Goal: Information Seeking & Learning: Learn about a topic

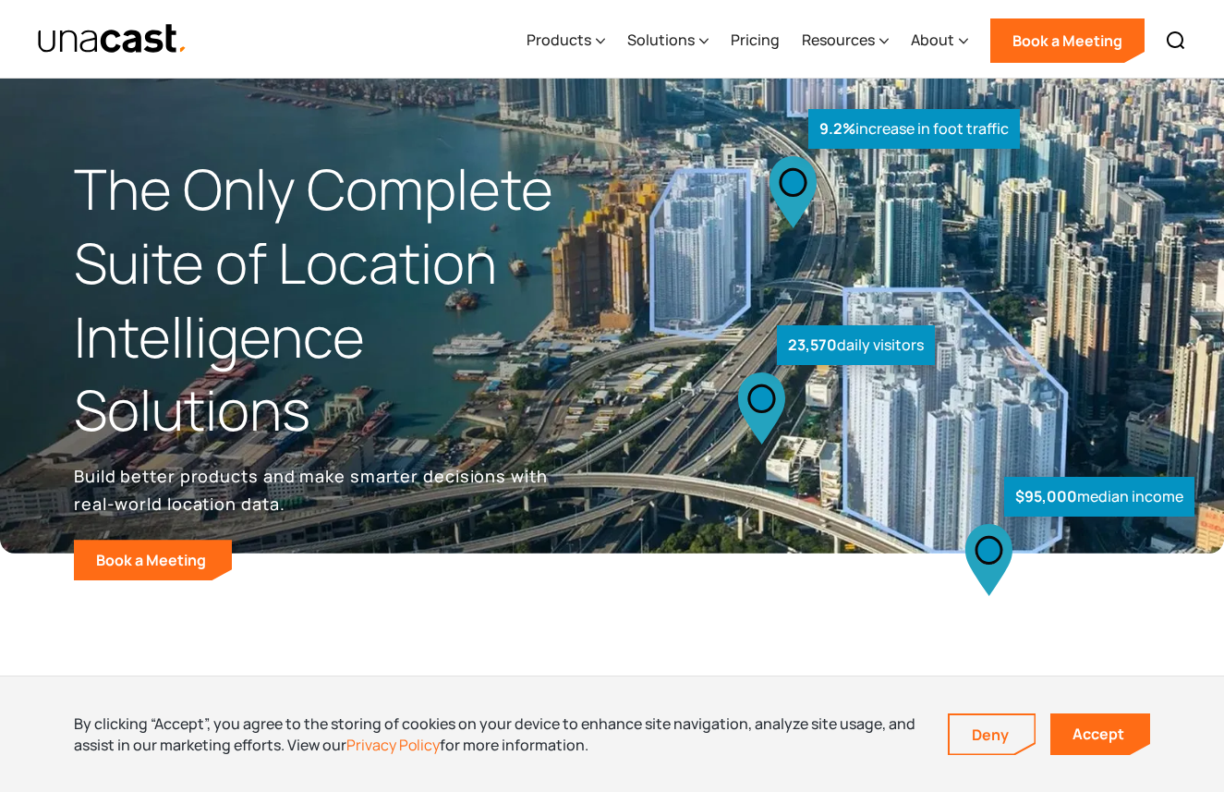
scroll to position [4, 0]
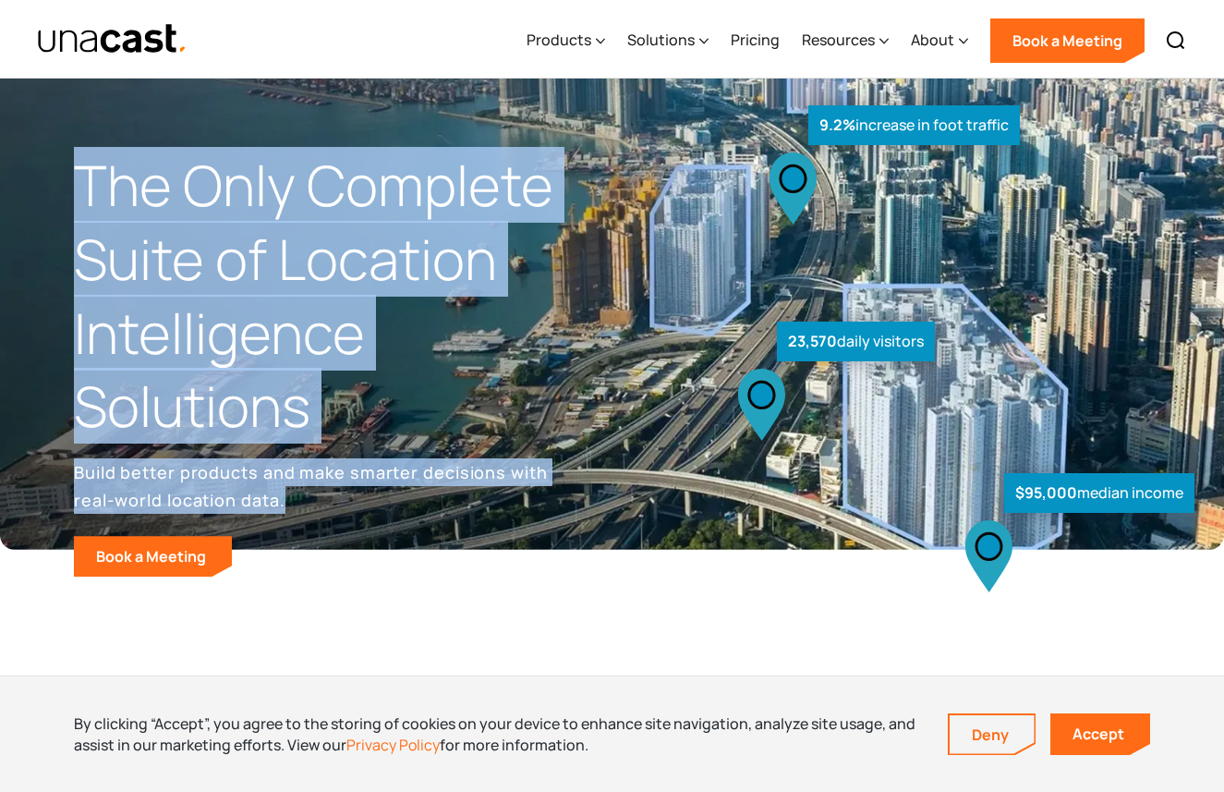
drag, startPoint x: 83, startPoint y: 177, endPoint x: 332, endPoint y: 494, distance: 402.7
click at [332, 494] on div "The Only Complete Suite of Location Intelligence Solutions Build better product…" at bounding box center [343, 363] width 539 height 428
copy div "The Only Complete Suite of Location Intelligence Solutions Build better product…"
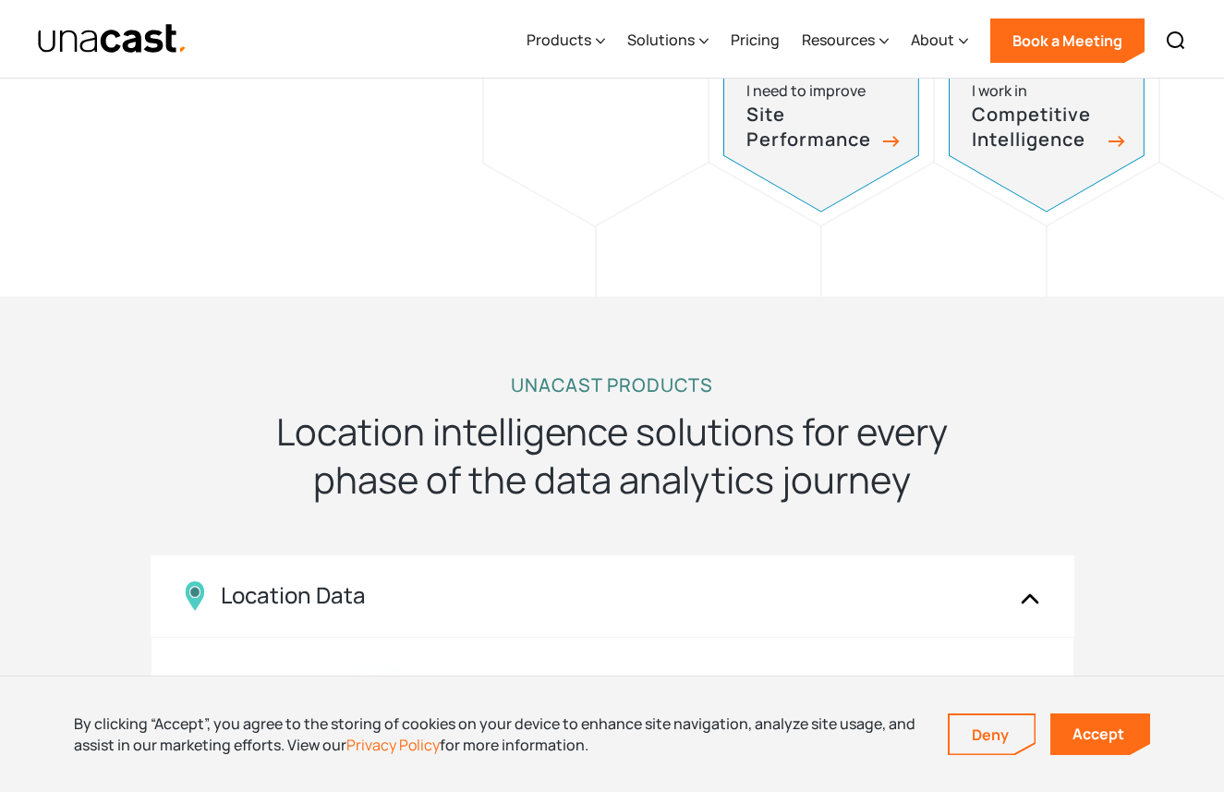
scroll to position [1427, 0]
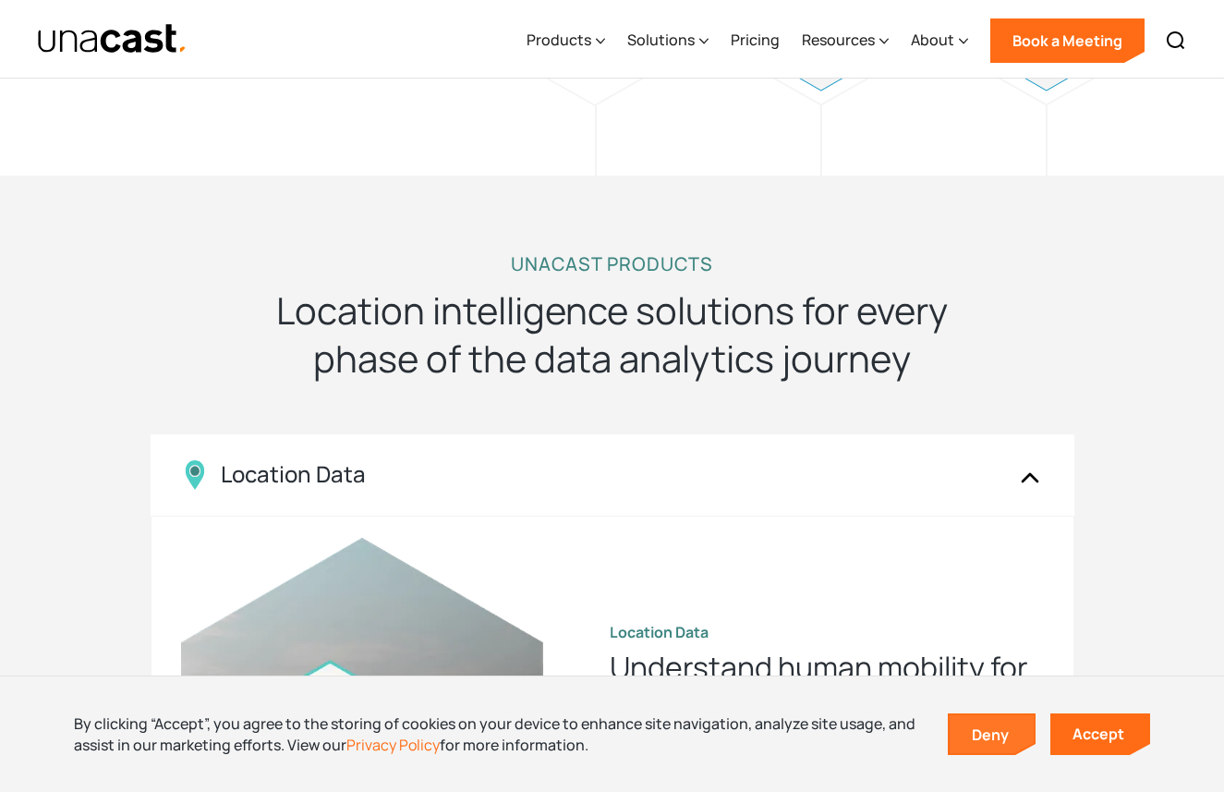
click at [1017, 719] on link "Deny" at bounding box center [992, 734] width 85 height 39
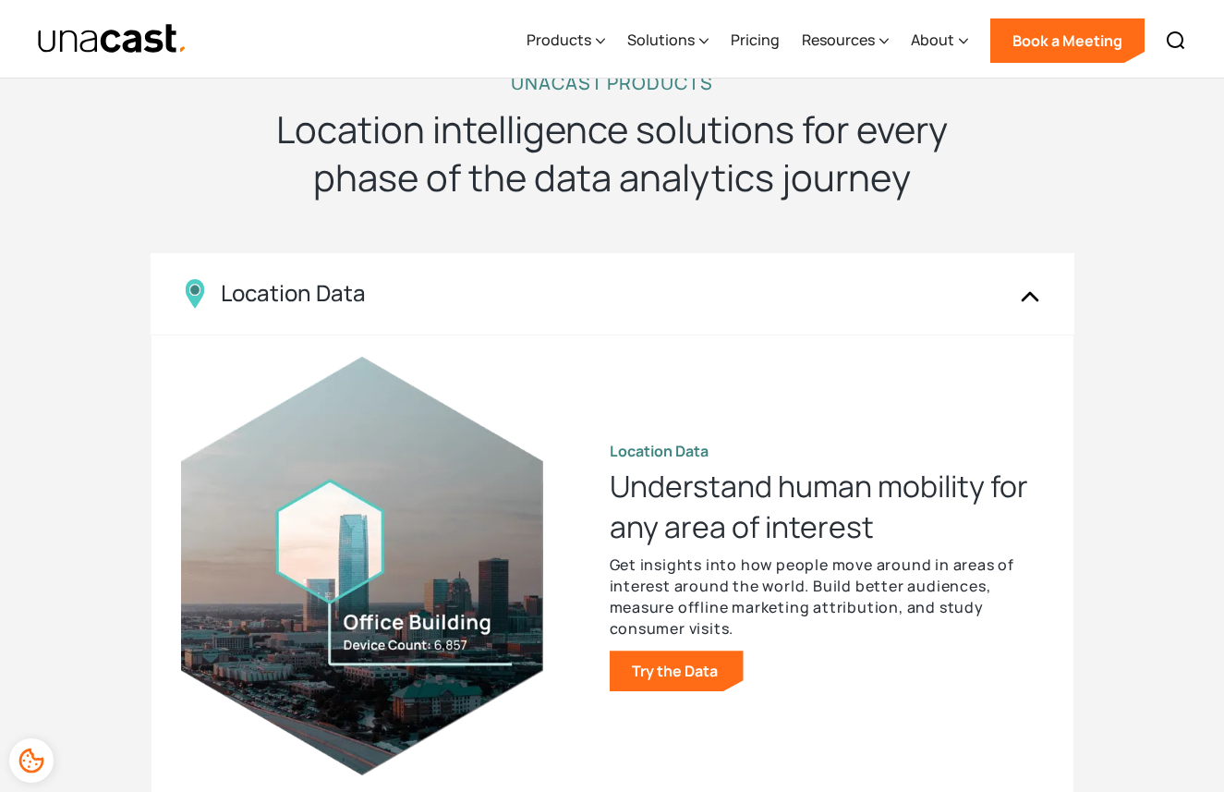
scroll to position [1593, 0]
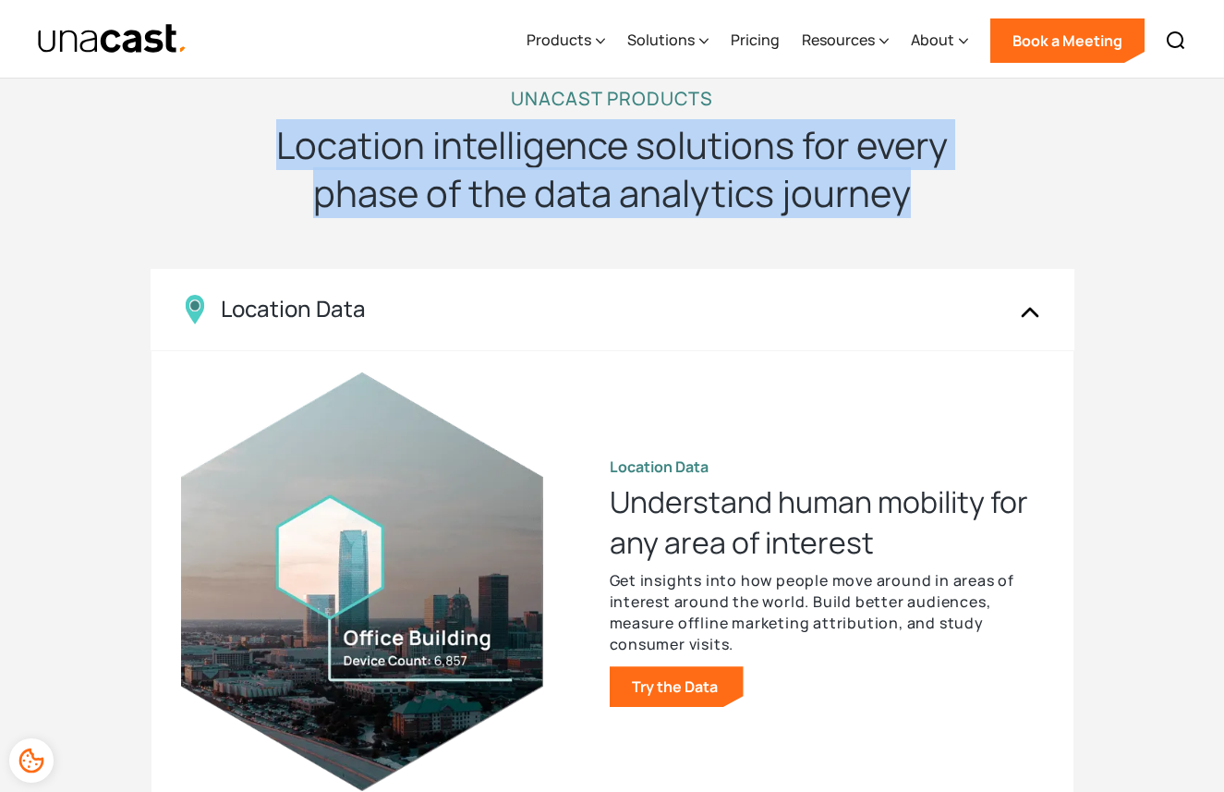
drag, startPoint x: 275, startPoint y: 151, endPoint x: 903, endPoint y: 205, distance: 629.7
click at [903, 205] on h2 "Location intelligence solutions for every phase of the data analytics journey" at bounding box center [612, 169] width 739 height 96
copy h2 "Location intelligence solutions for every phase of the data analytics journey"
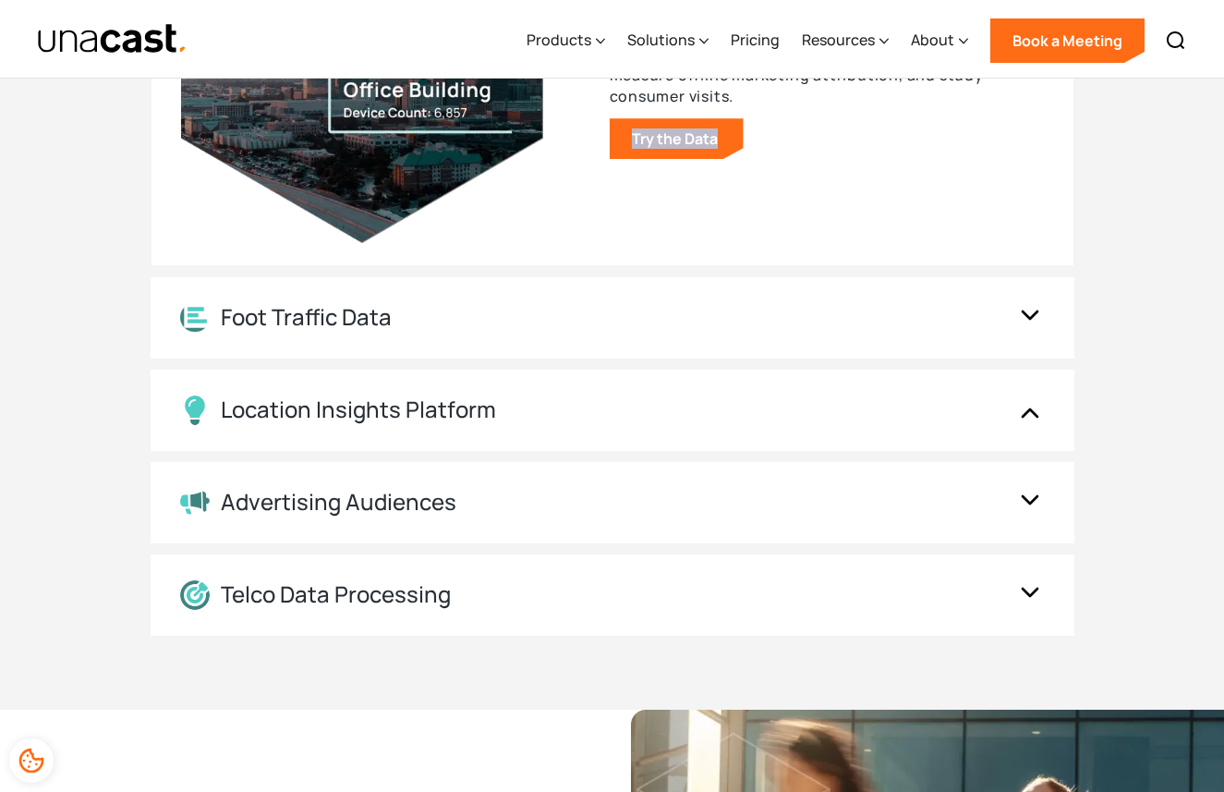
scroll to position [2156, 0]
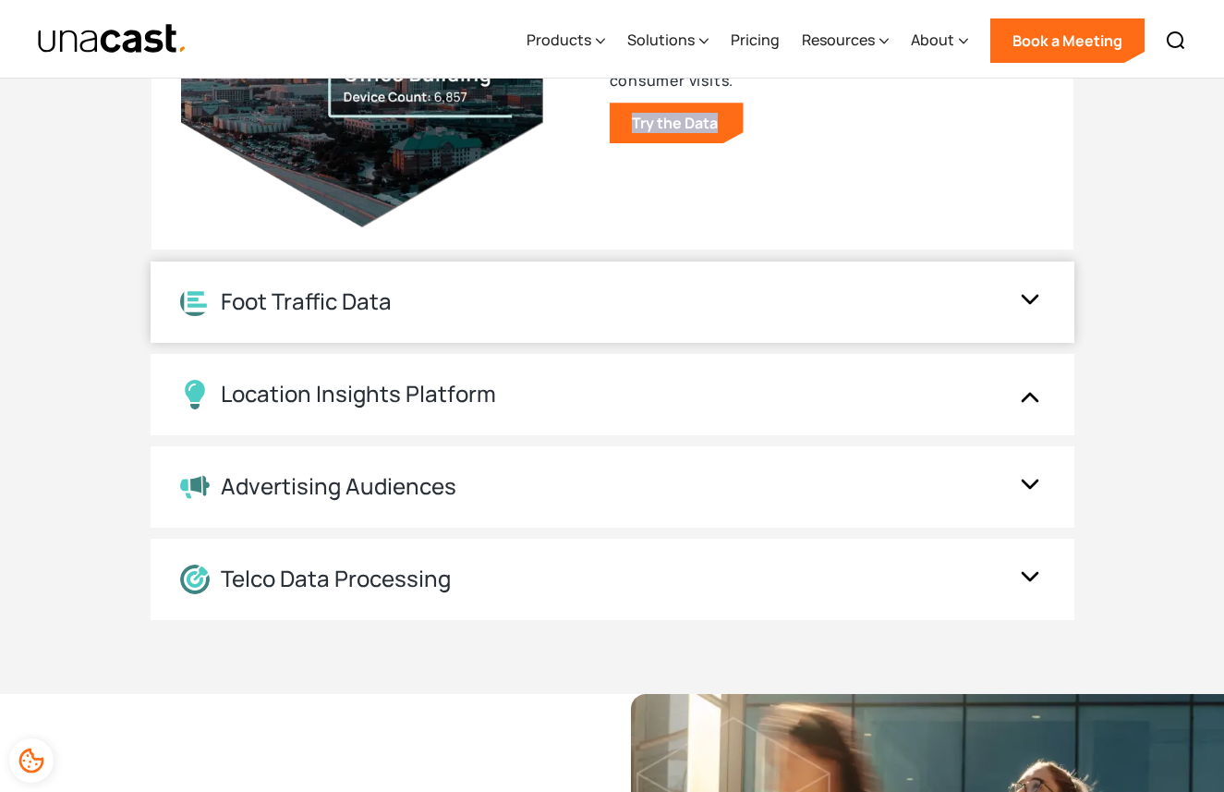
click at [1031, 297] on img at bounding box center [1030, 302] width 30 height 35
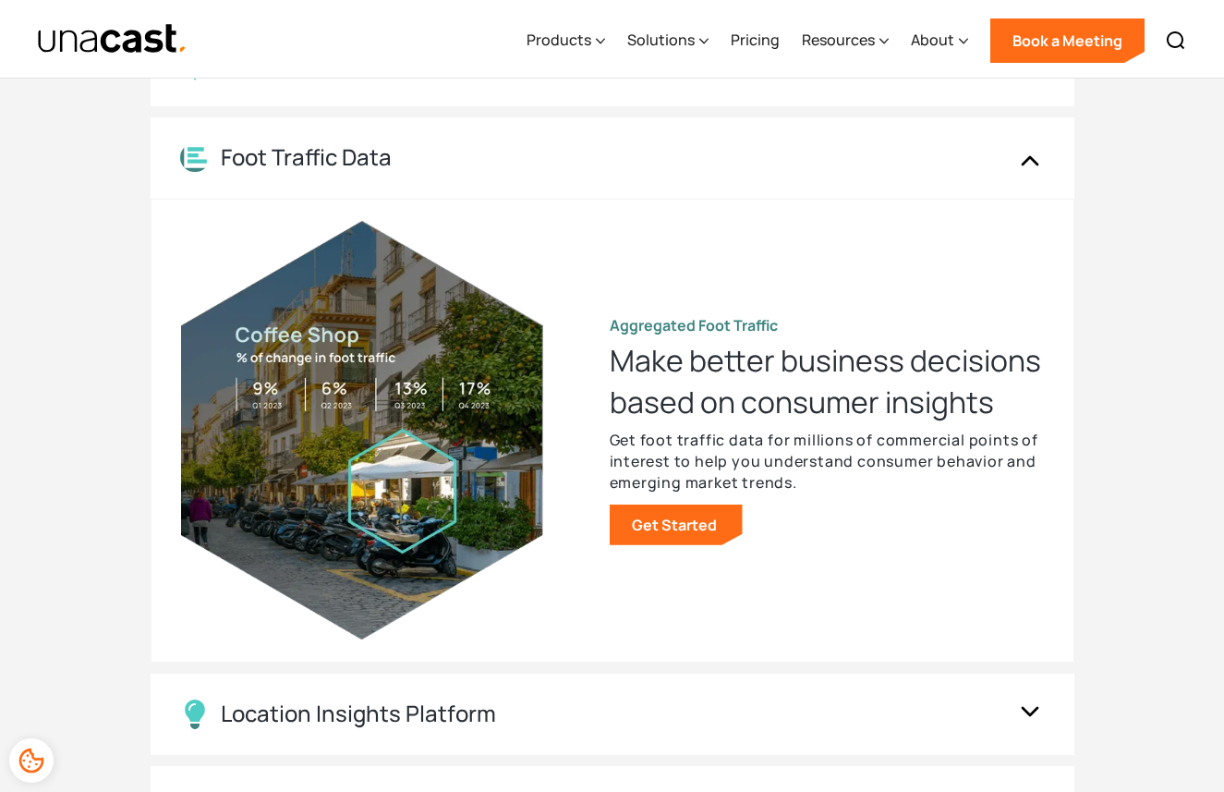
scroll to position [1745, 0]
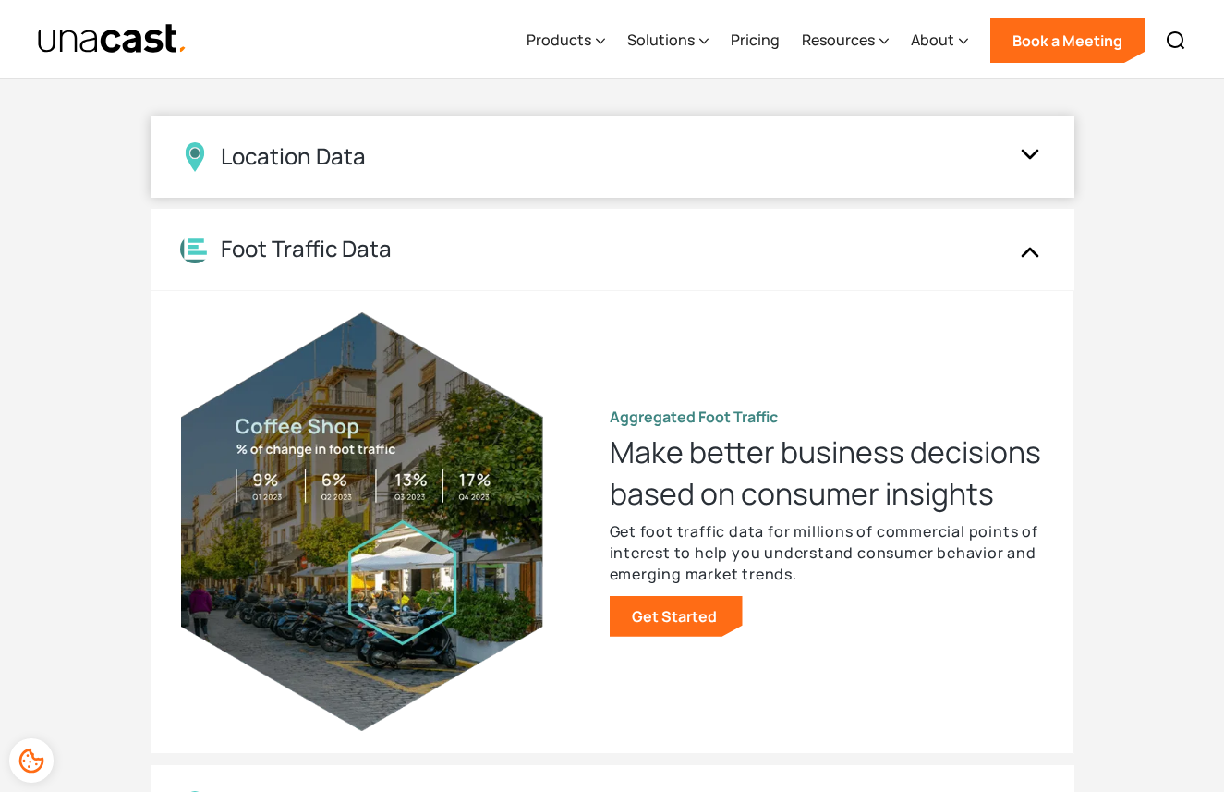
click at [1030, 156] on img at bounding box center [1030, 157] width 30 height 35
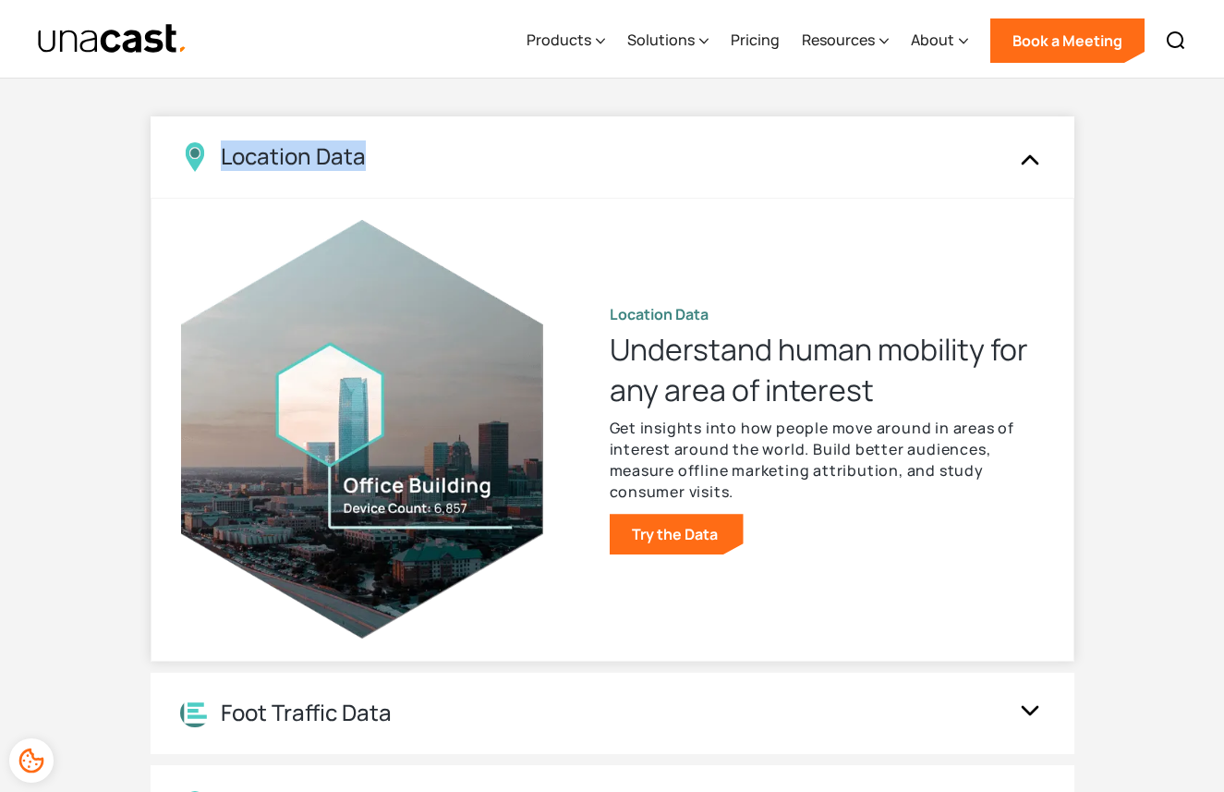
drag, startPoint x: 368, startPoint y: 160, endPoint x: 223, endPoint y: 164, distance: 145.1
click at [223, 164] on div "Location Data" at bounding box center [594, 157] width 828 height 30
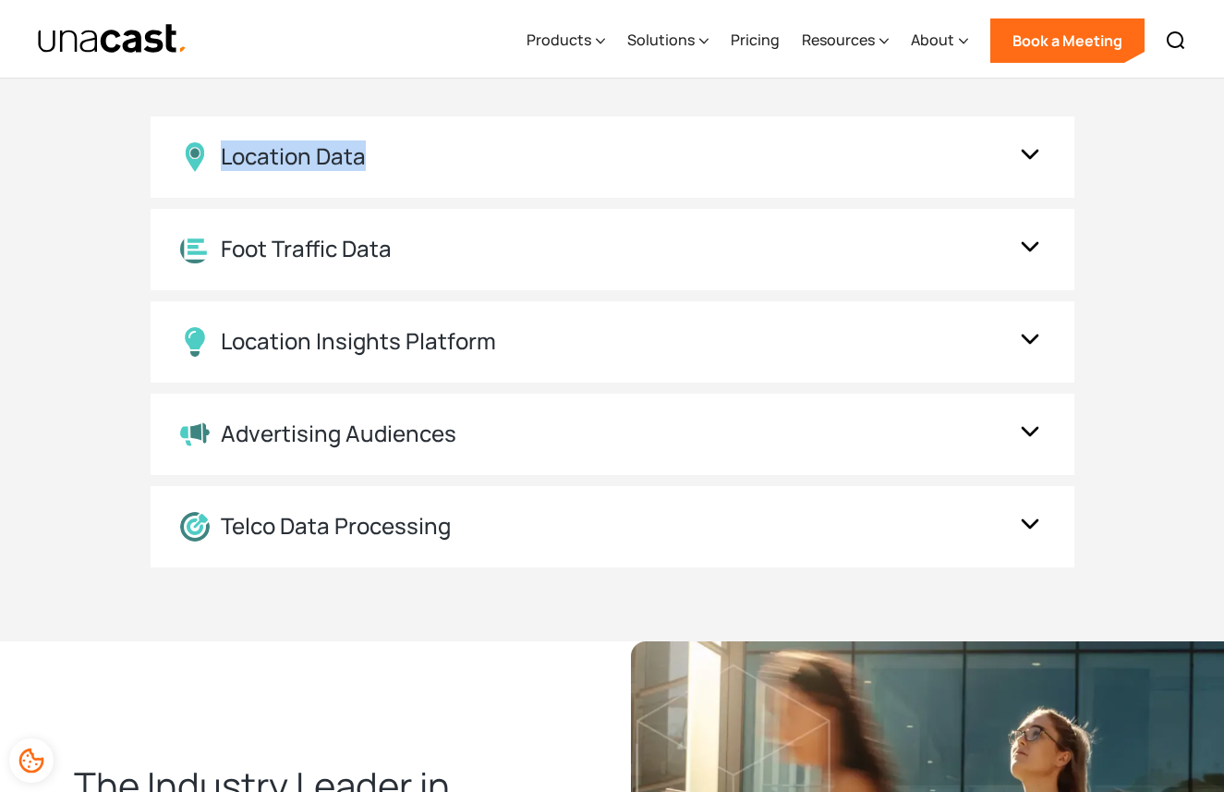
copy div "Location Data"
click at [1027, 152] on img at bounding box center [1030, 157] width 30 height 35
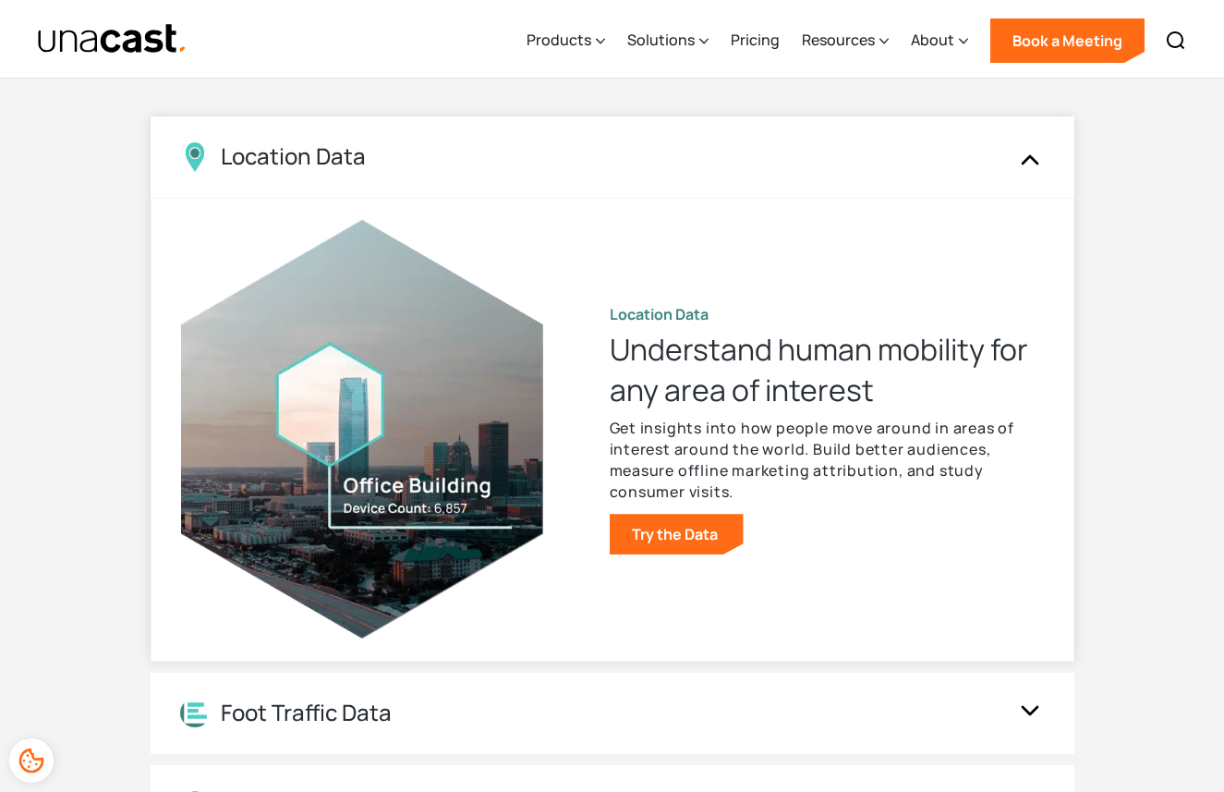
click at [633, 377] on h3 "Understand human mobility for any area of interest" at bounding box center [827, 369] width 434 height 81
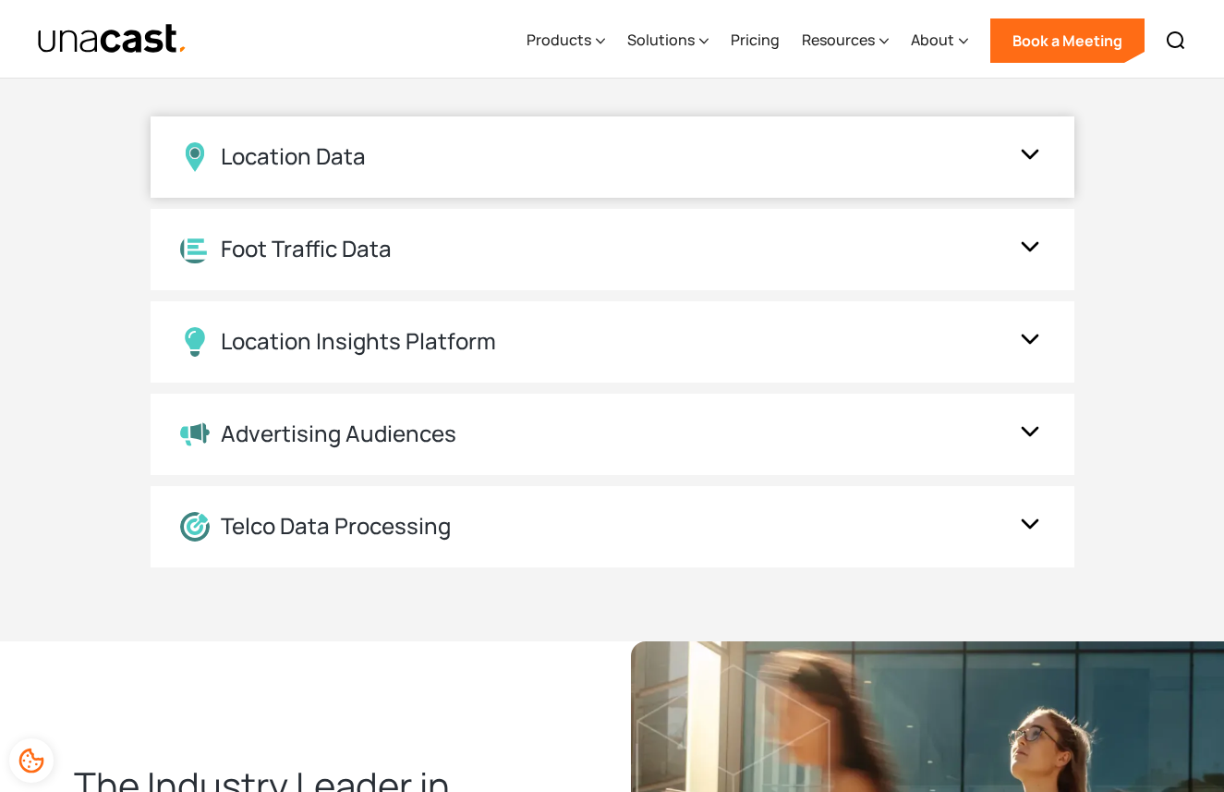
click at [1024, 160] on img at bounding box center [1030, 157] width 30 height 35
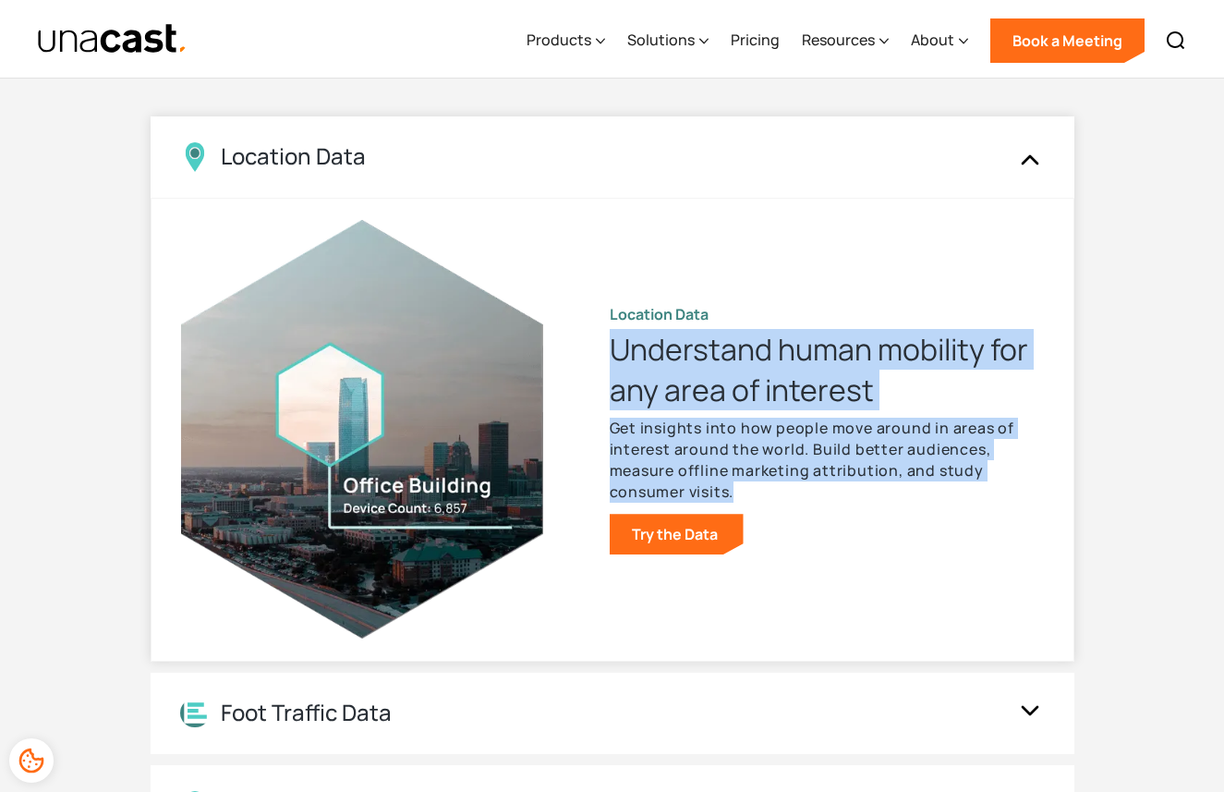
drag, startPoint x: 614, startPoint y: 350, endPoint x: 751, endPoint y: 488, distance: 194.0
click at [751, 488] on div "Location Data Understand human mobility for any area of interest Get insights i…" at bounding box center [827, 429] width 434 height 250
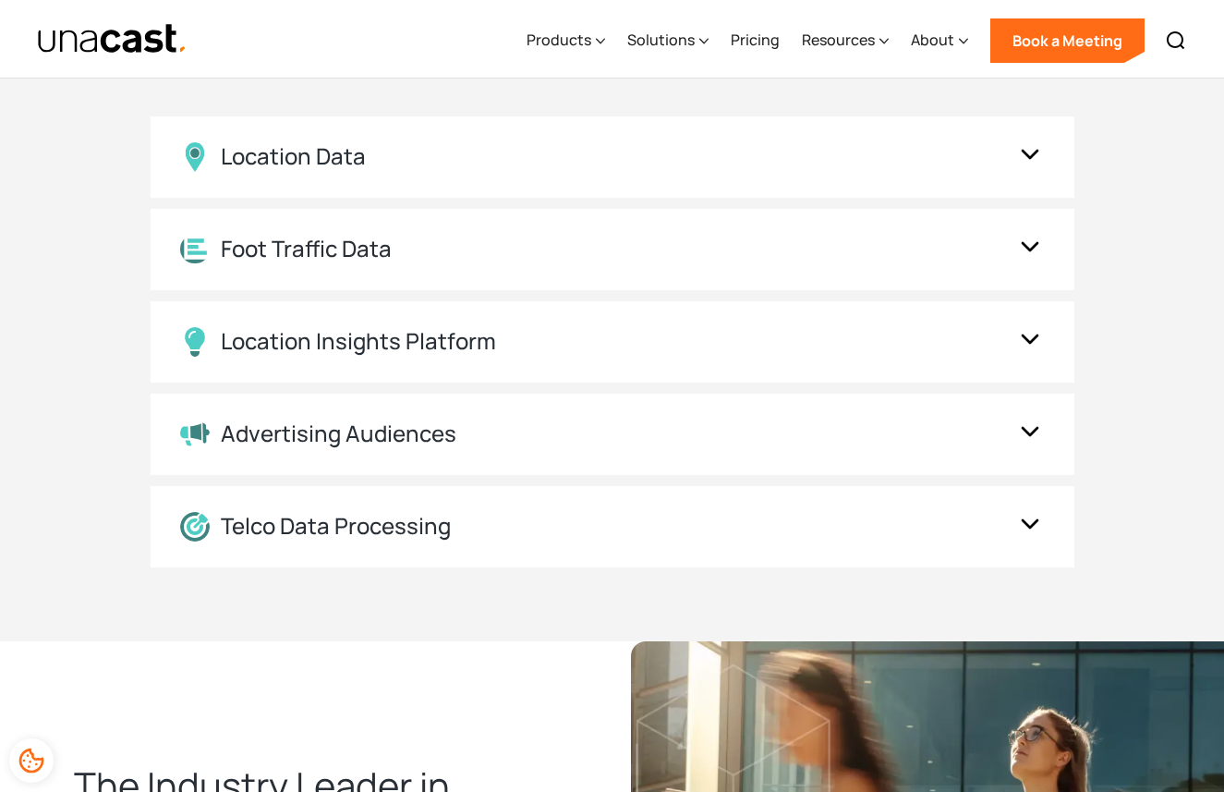
copy div "Understand human mobility for any area of interest Get insights into how people…"
click at [1030, 154] on img at bounding box center [1030, 157] width 30 height 35
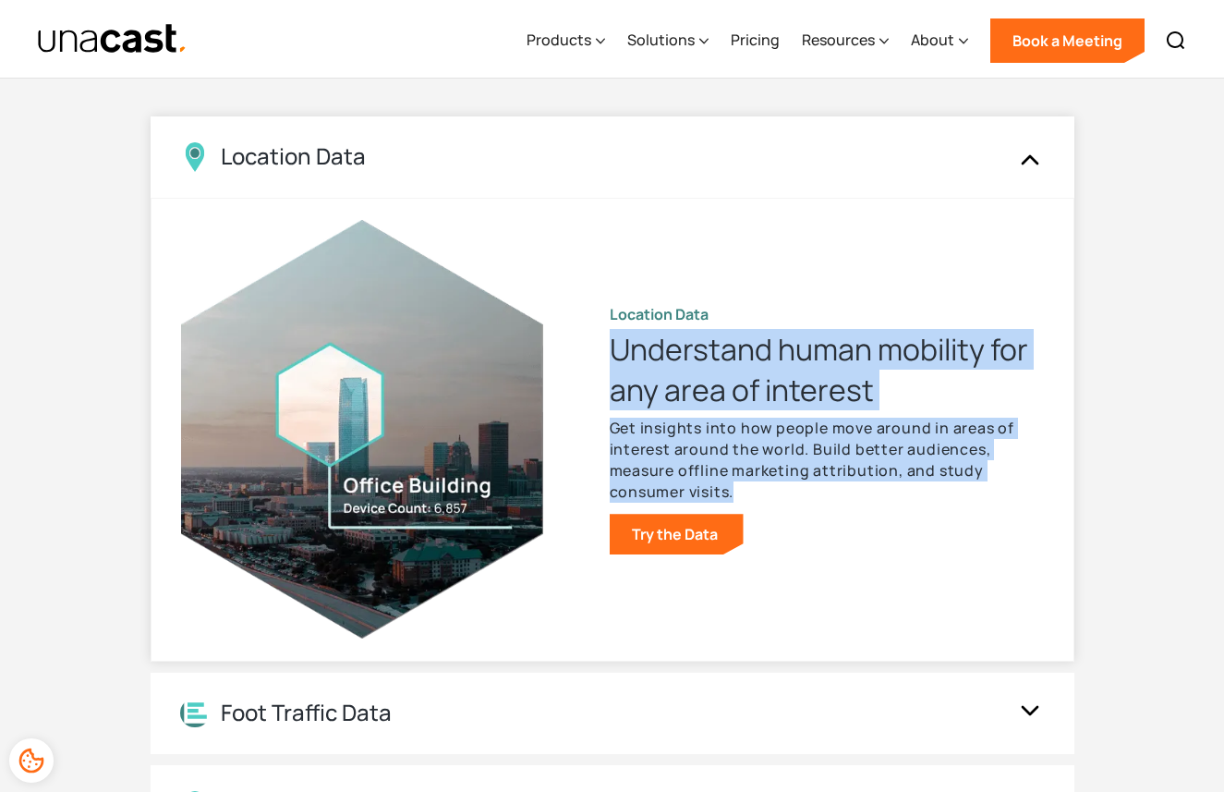
click at [1030, 154] on img at bounding box center [1030, 157] width 30 height 35
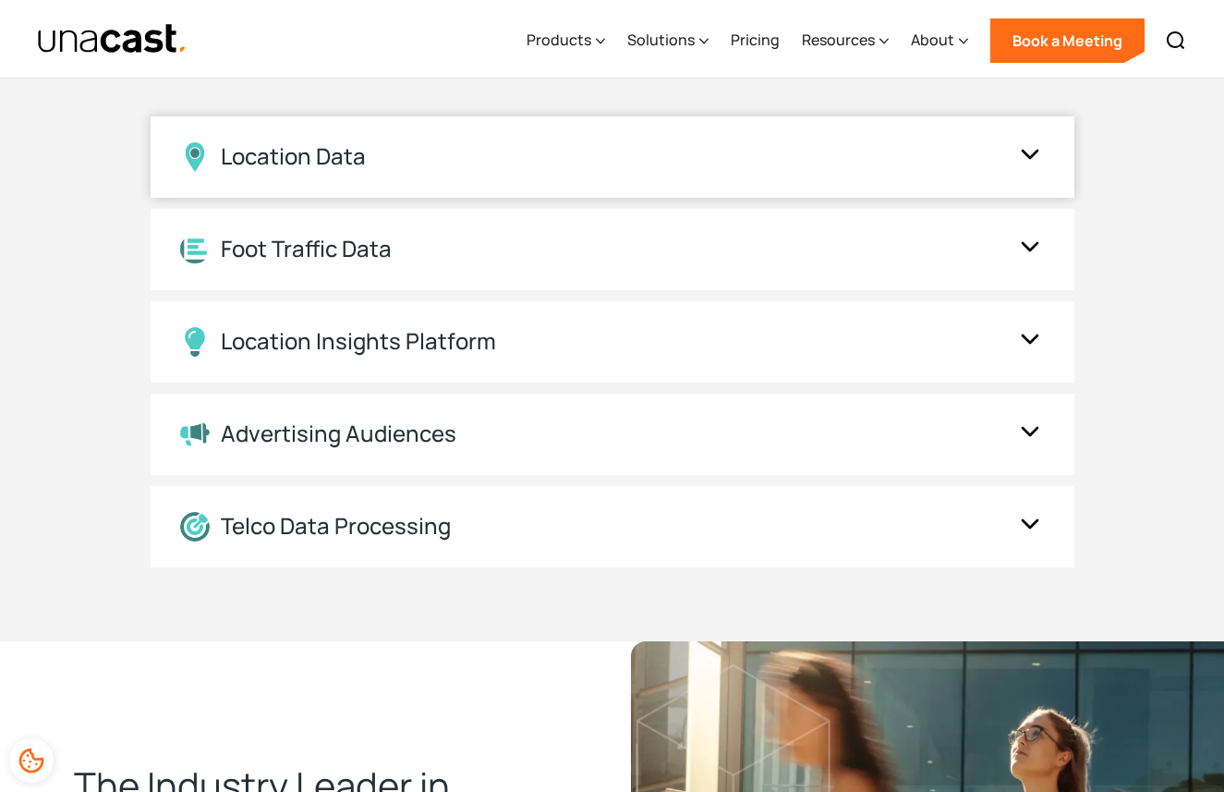
click at [1030, 154] on img at bounding box center [1030, 157] width 30 height 35
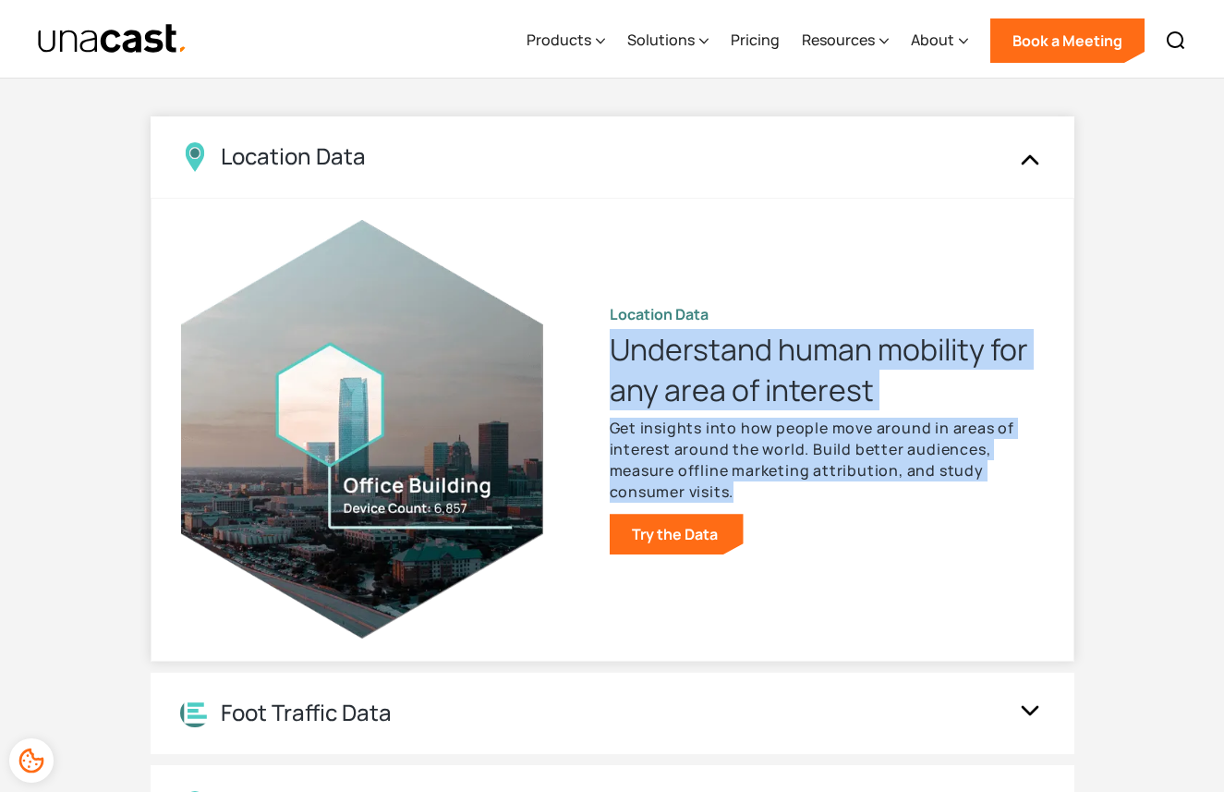
click at [1031, 157] on img at bounding box center [1030, 157] width 30 height 35
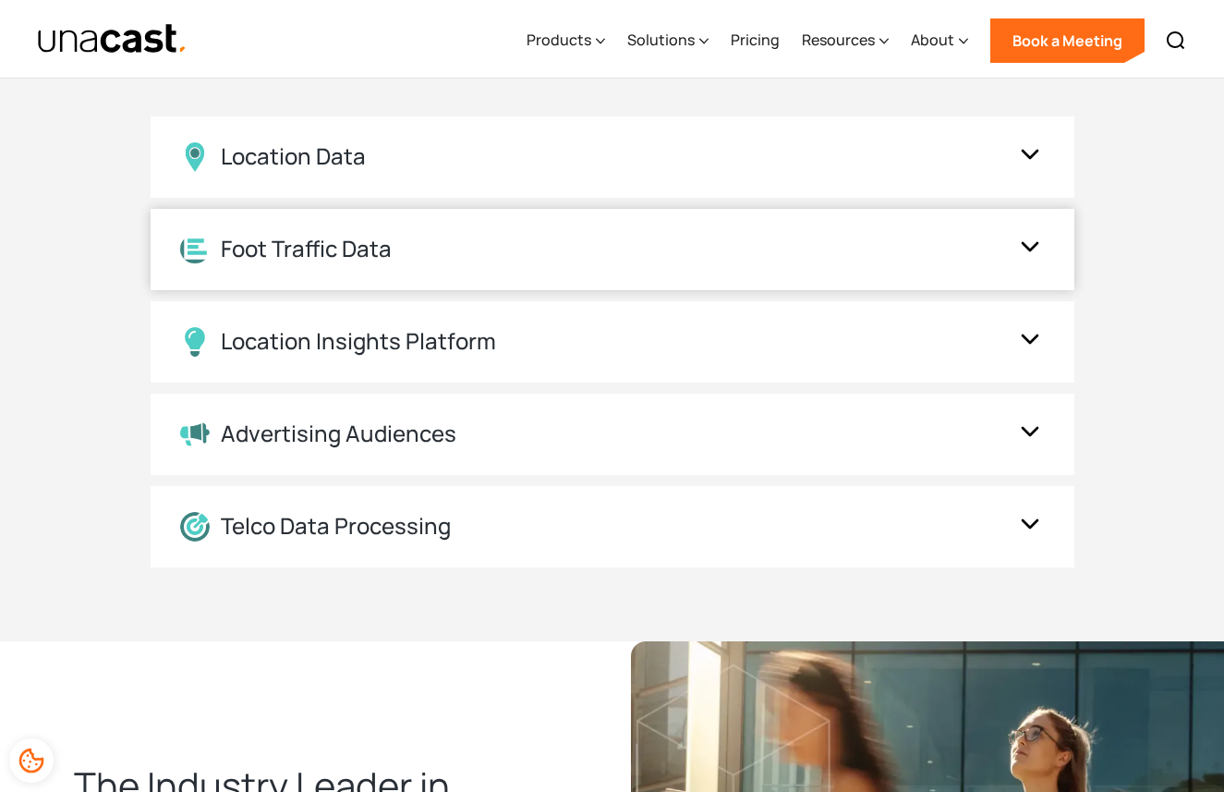
click at [1028, 247] on img at bounding box center [1030, 249] width 30 height 35
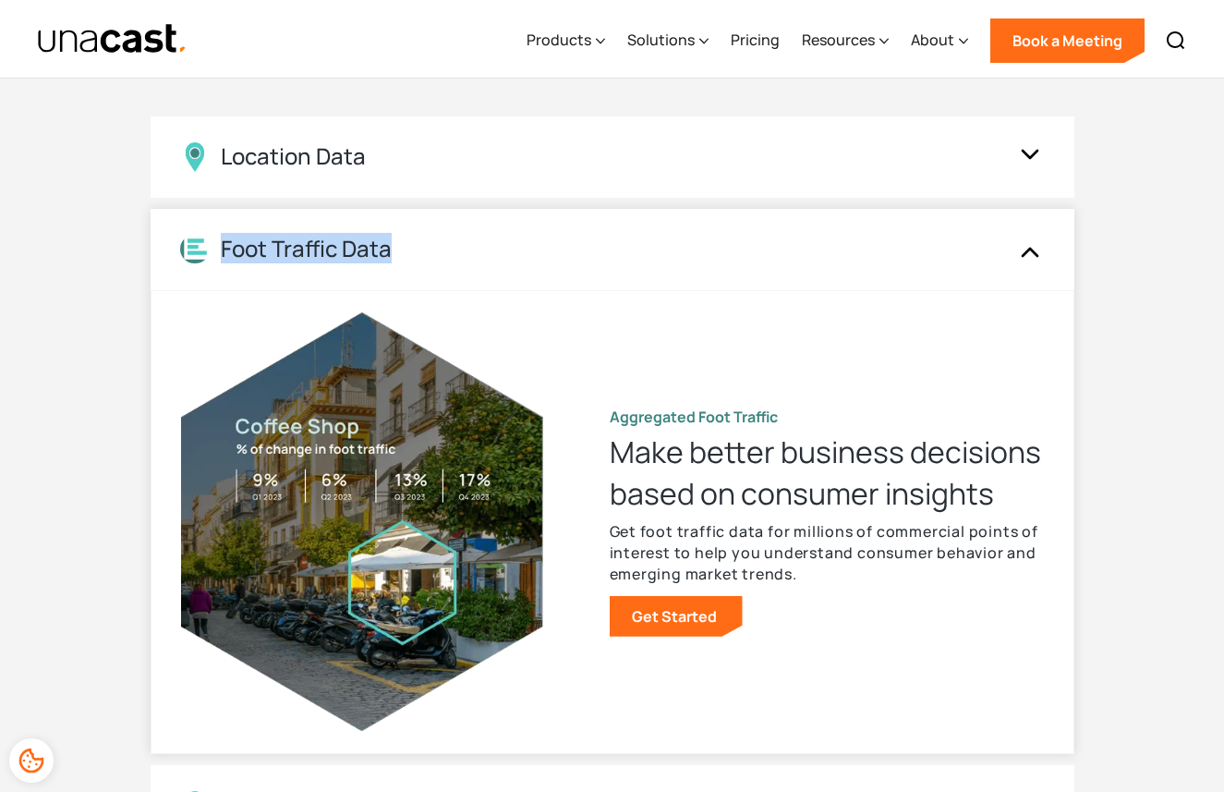
drag, startPoint x: 497, startPoint y: 249, endPoint x: 220, endPoint y: 253, distance: 277.2
click at [220, 253] on div "Foot Traffic Data" at bounding box center [594, 249] width 828 height 29
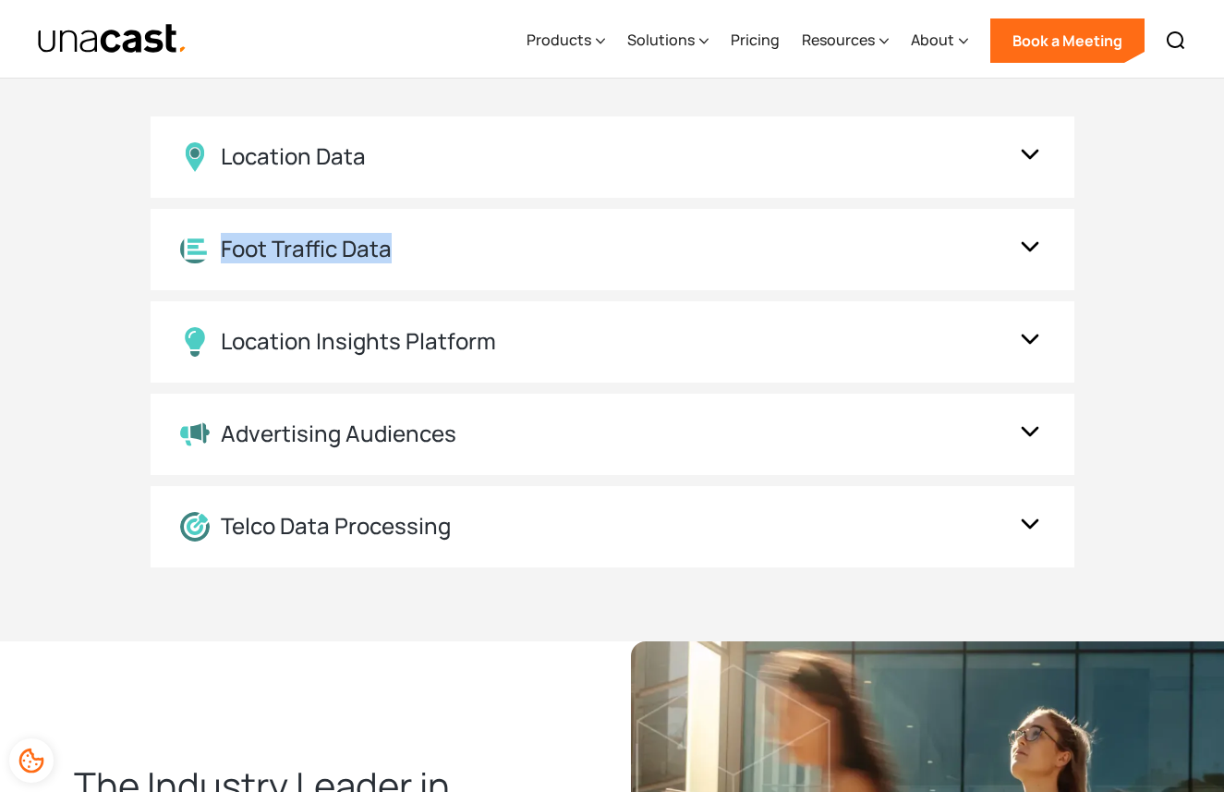
copy div "Foot Traffic Data"
click at [1022, 246] on img at bounding box center [1030, 249] width 30 height 35
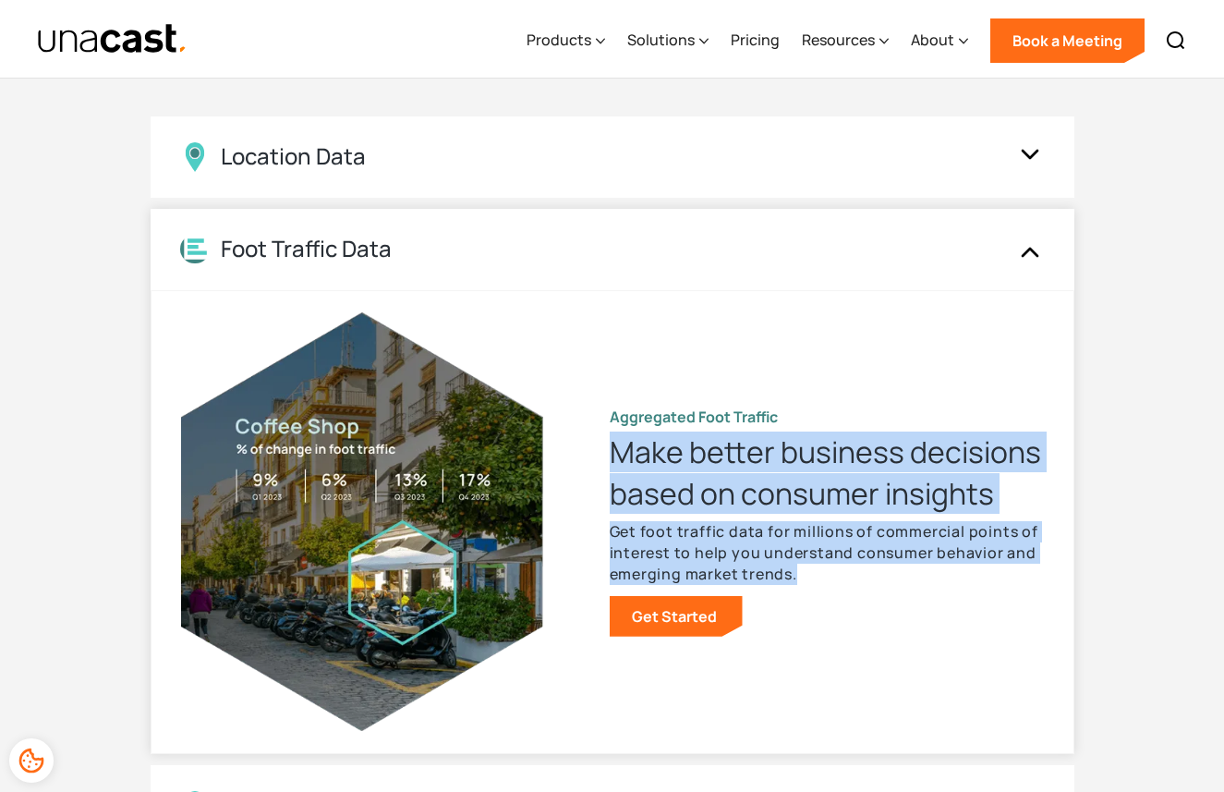
drag, startPoint x: 613, startPoint y: 451, endPoint x: 804, endPoint y: 578, distance: 229.8
click at [804, 578] on div "Aggregated Foot Traffic Make better business decisions based on consumer insigh…" at bounding box center [827, 520] width 434 height 229
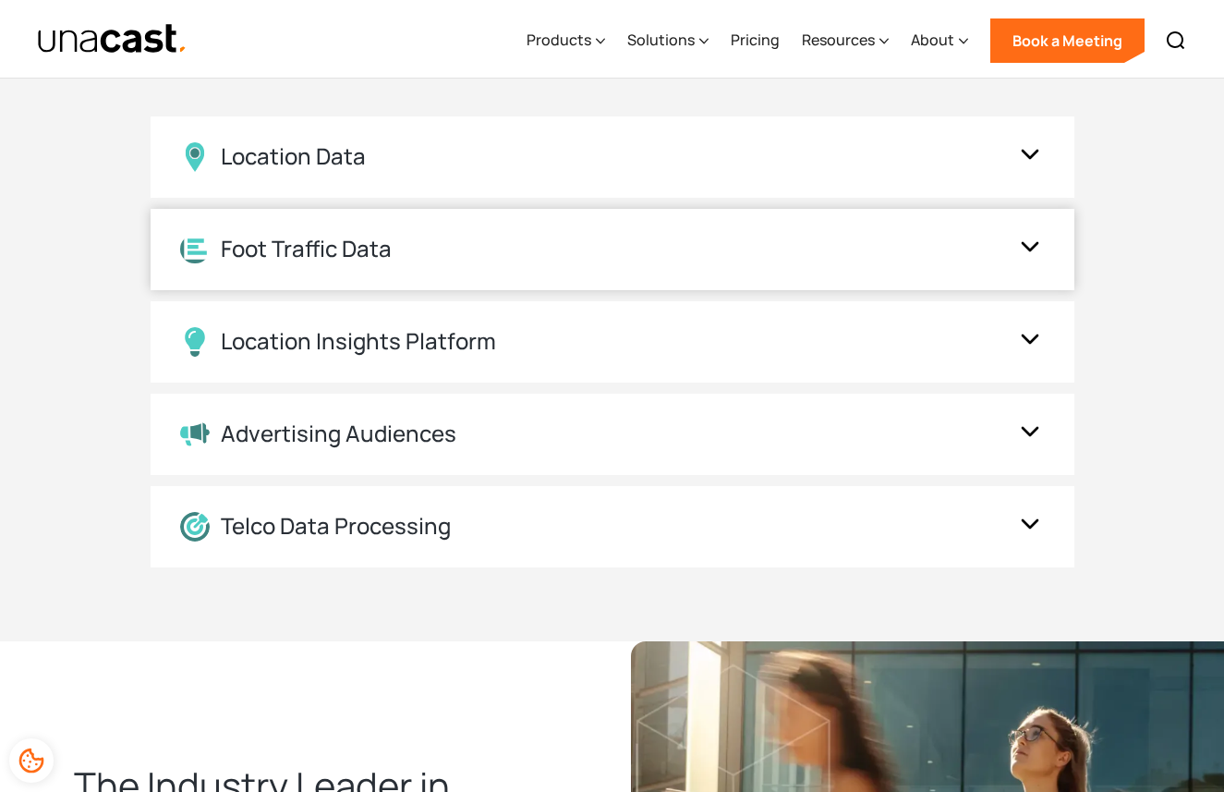
click at [1036, 245] on img at bounding box center [1030, 249] width 30 height 35
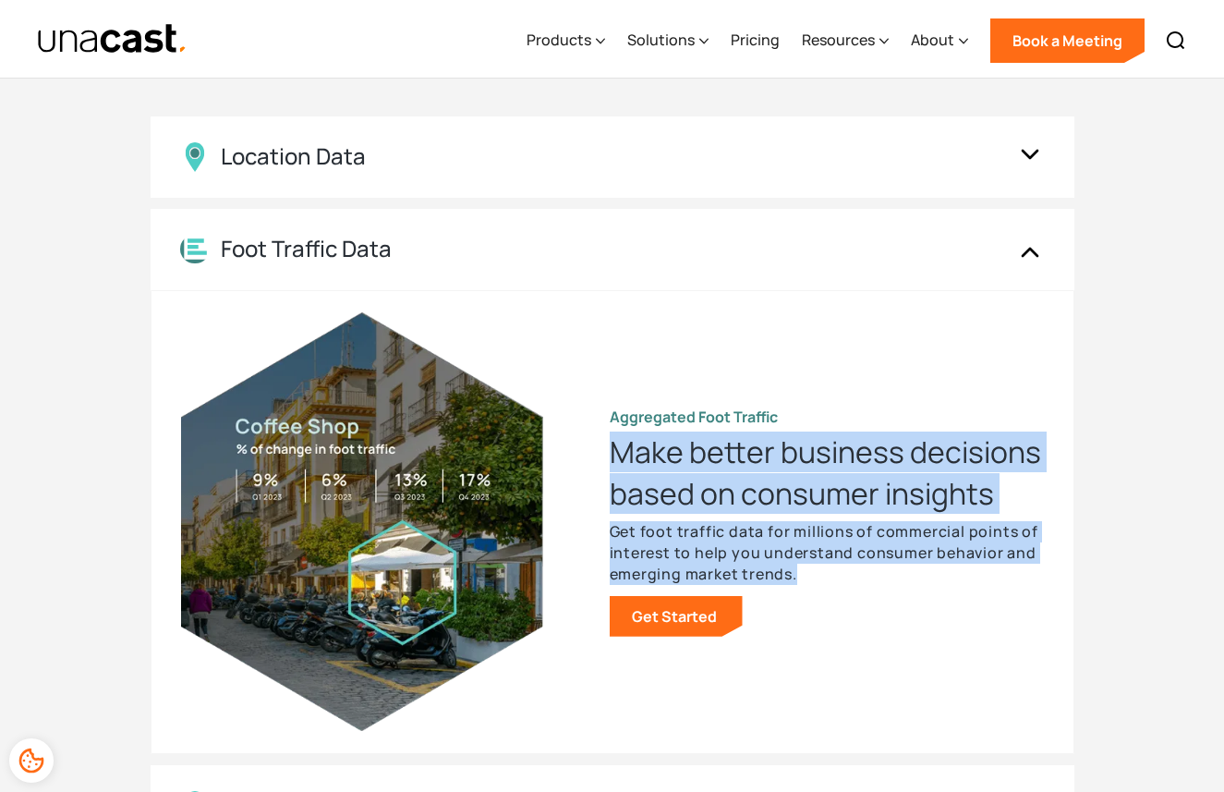
copy div "Make better business decisions based on consumer insights Get foot traffic data…"
click at [1021, 255] on img at bounding box center [1030, 249] width 30 height 35
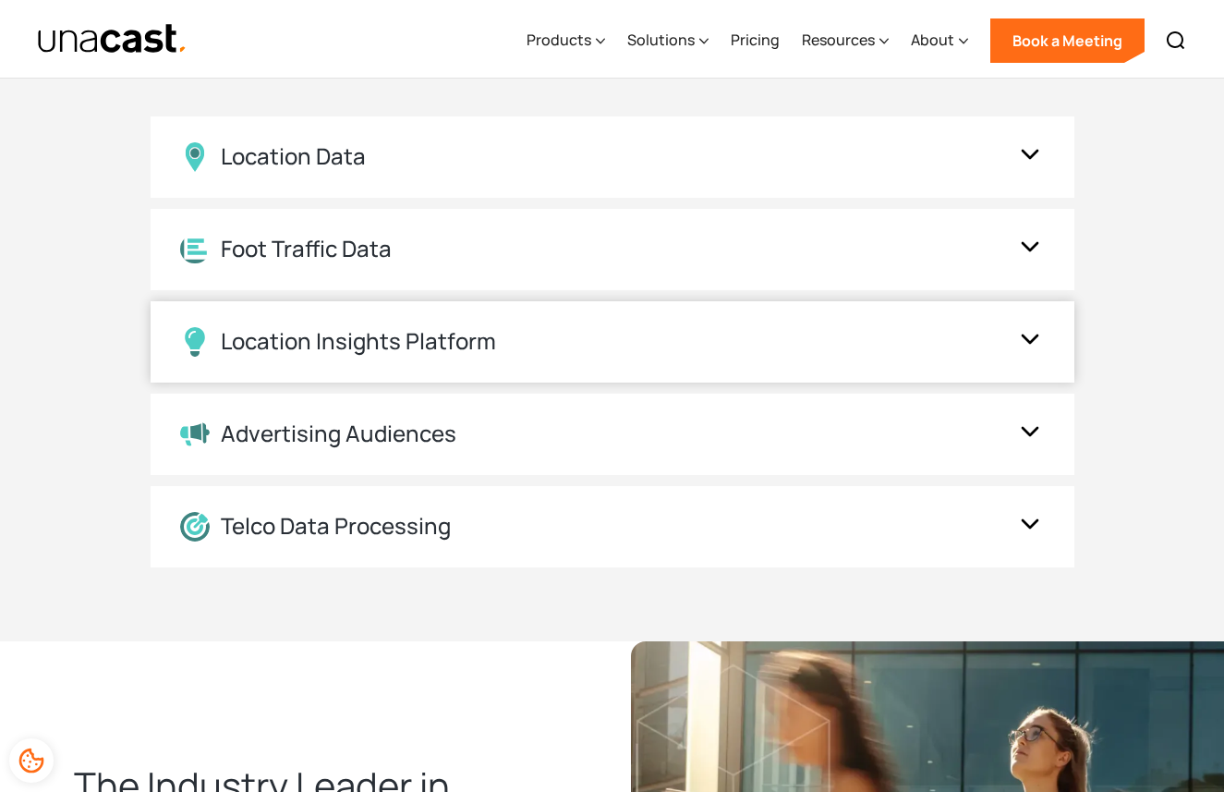
click at [1030, 335] on img at bounding box center [1030, 341] width 30 height 35
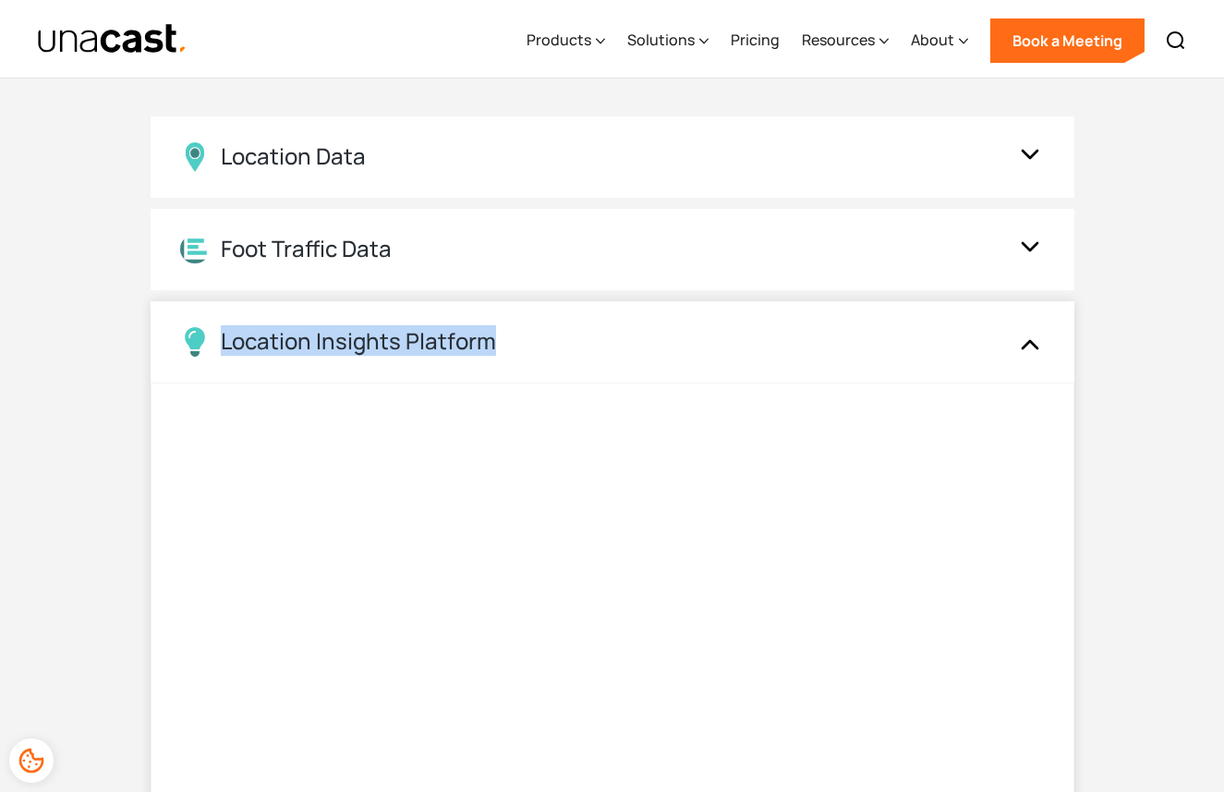
drag, startPoint x: 534, startPoint y: 343, endPoint x: 224, endPoint y: 344, distance: 310.4
click at [224, 344] on div "Location Insights Platform" at bounding box center [594, 342] width 828 height 30
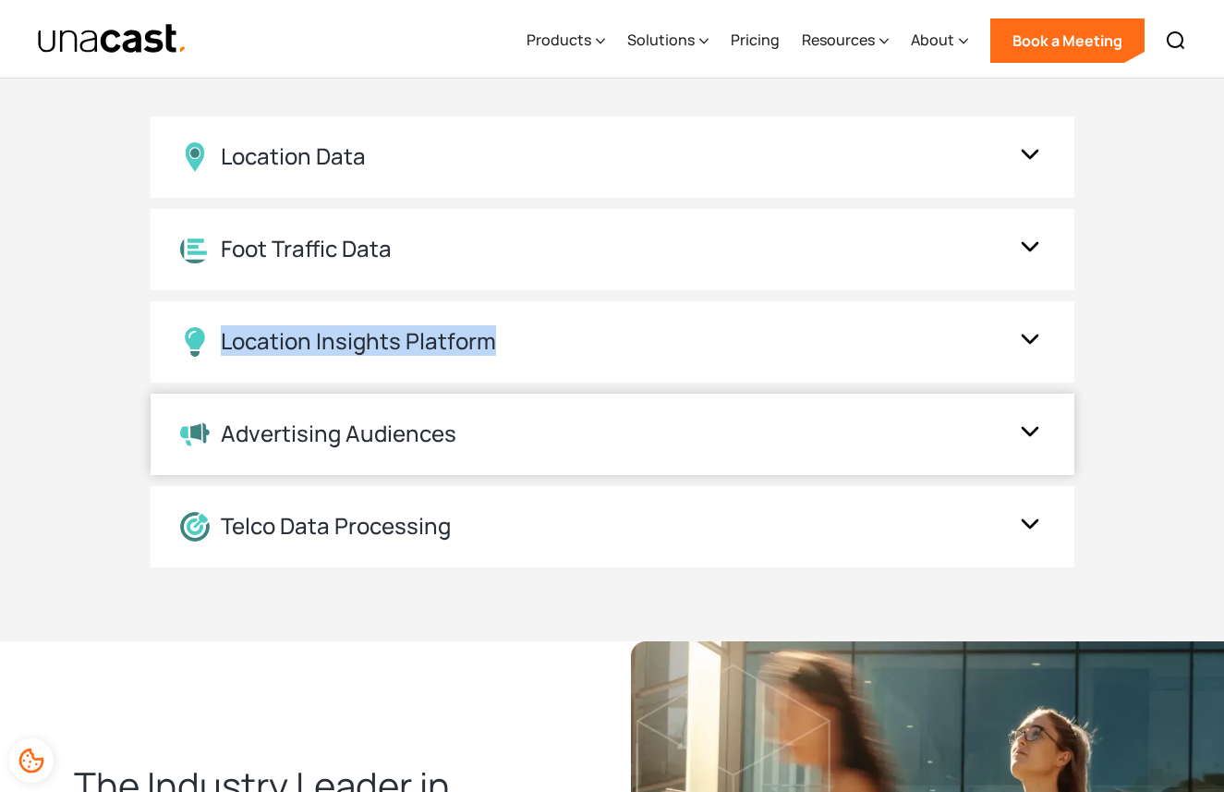
copy div "Location Insights Platform"
click at [1032, 343] on img at bounding box center [1030, 341] width 30 height 35
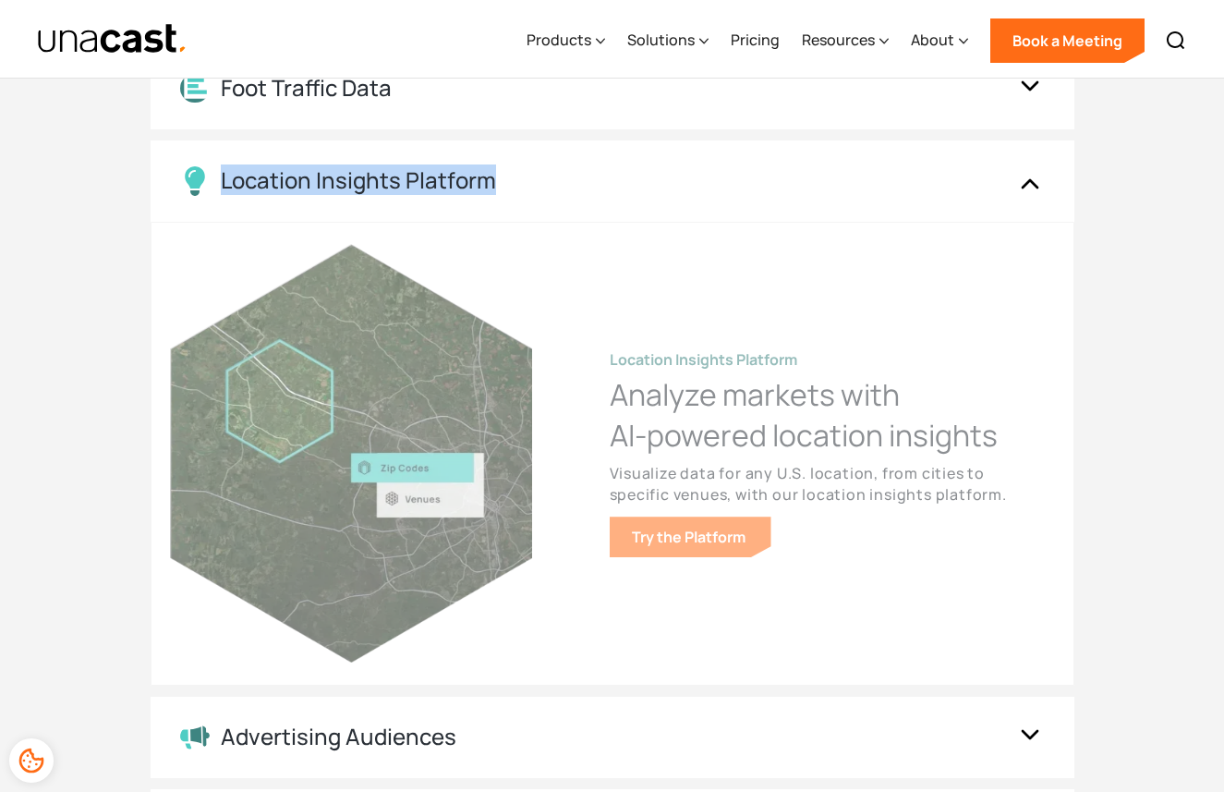
scroll to position [2027, 0]
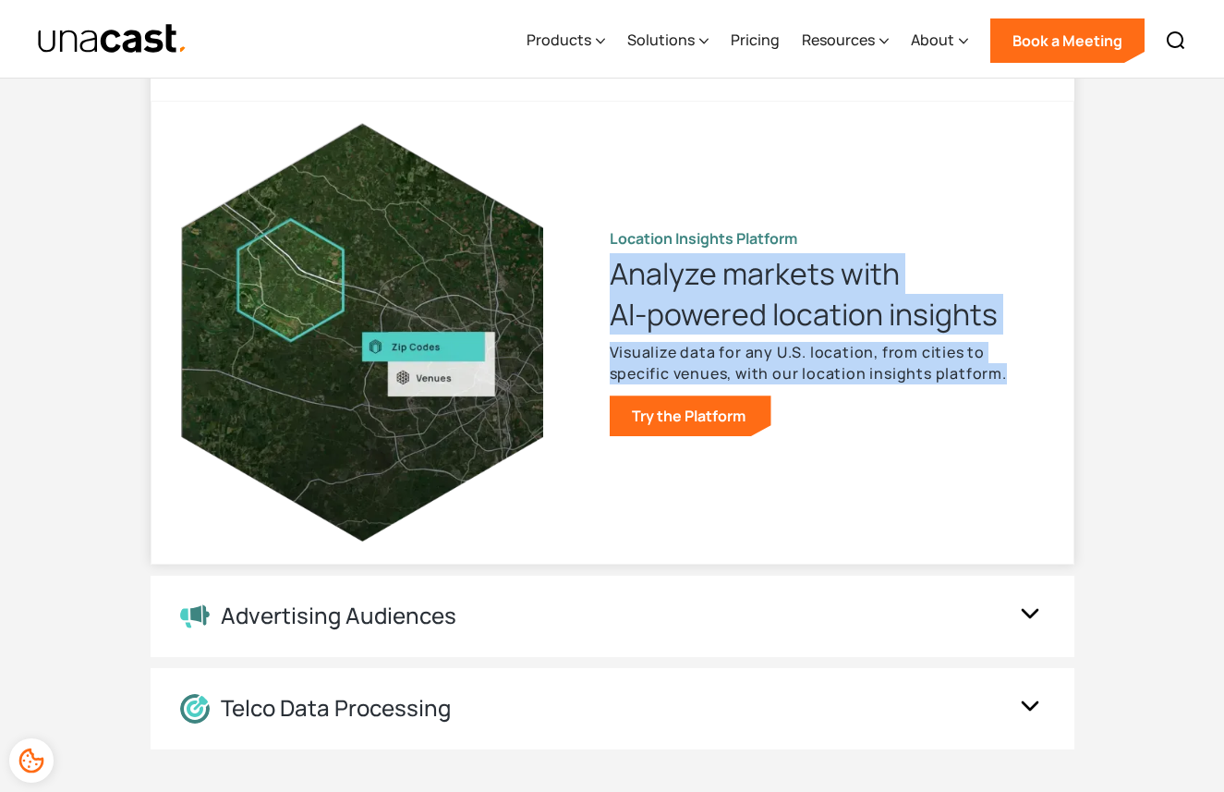
drag, startPoint x: 612, startPoint y: 272, endPoint x: 1006, endPoint y: 382, distance: 409.5
click at [1006, 382] on div "Location Insights Platform Analyze markets with AI-powered location insights Vi…" at bounding box center [827, 332] width 434 height 208
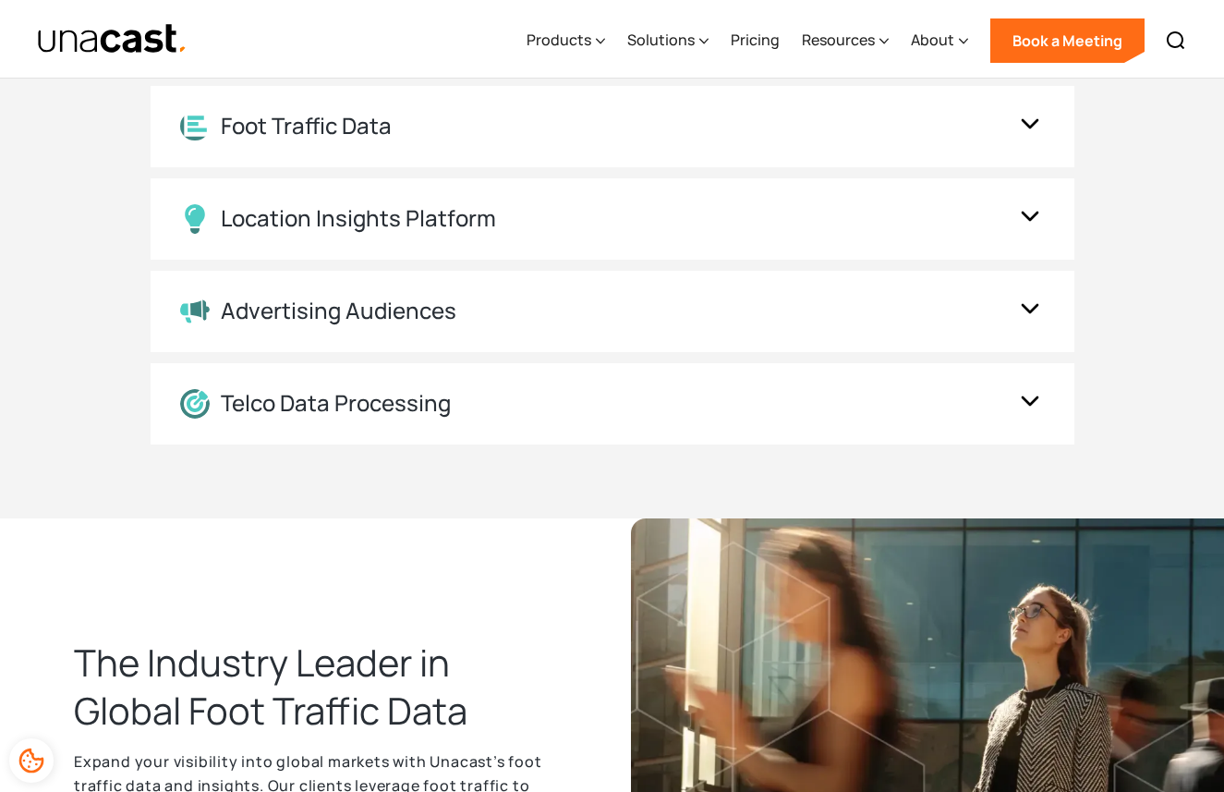
scroll to position [1861, 0]
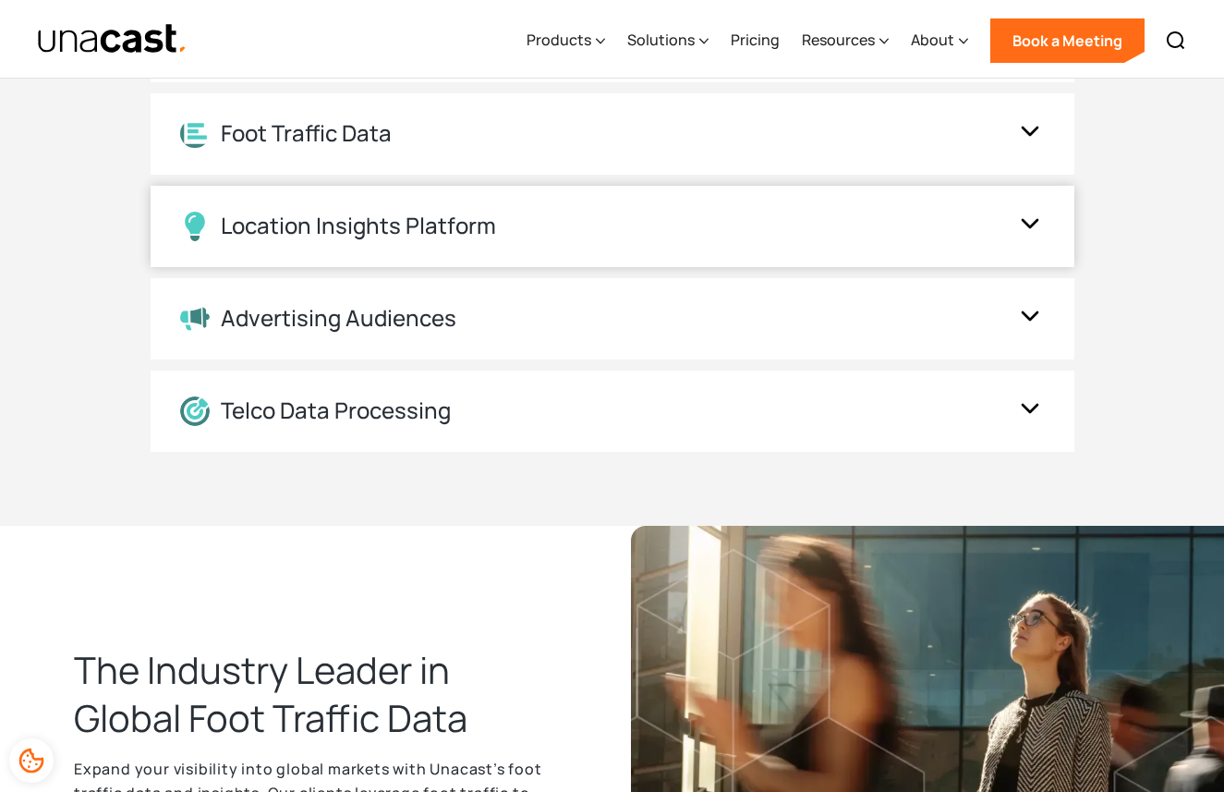
click at [1037, 223] on img at bounding box center [1030, 226] width 30 height 35
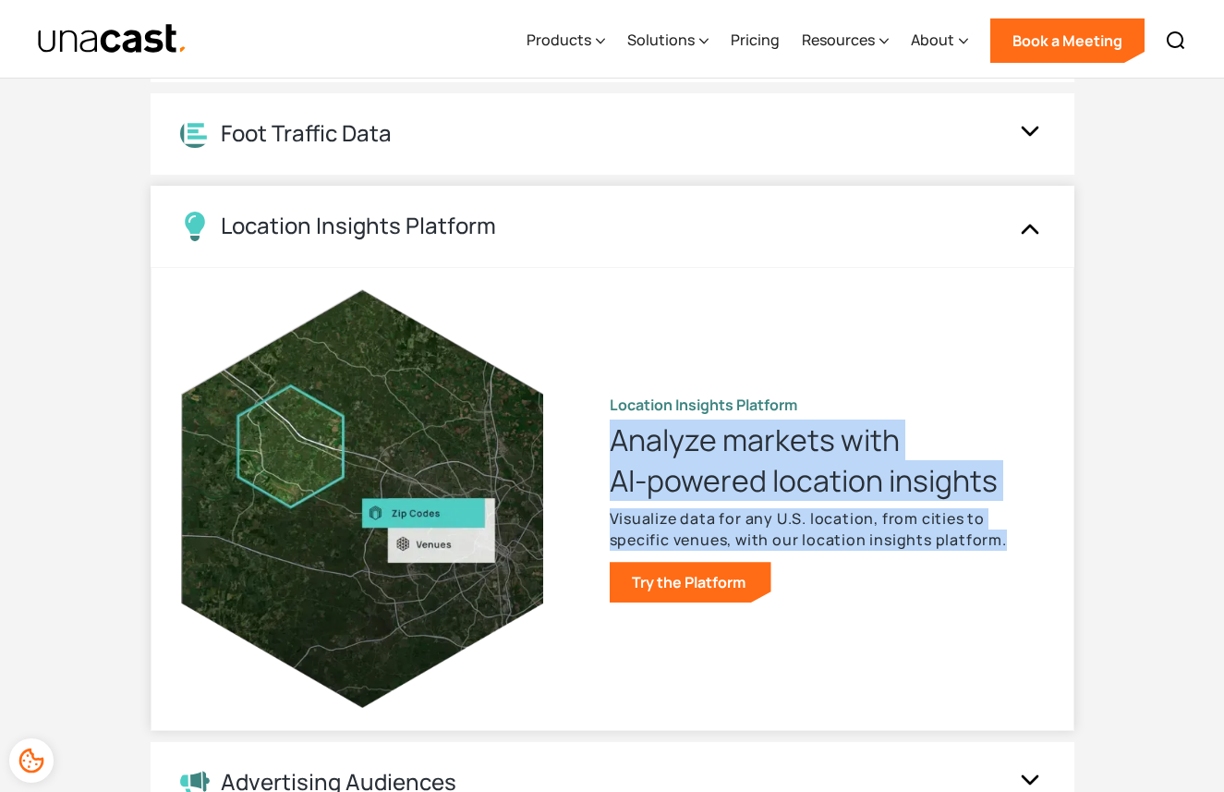
copy div "Analyze markets with AI-powered location insights Visualize data for any U.S. l…"
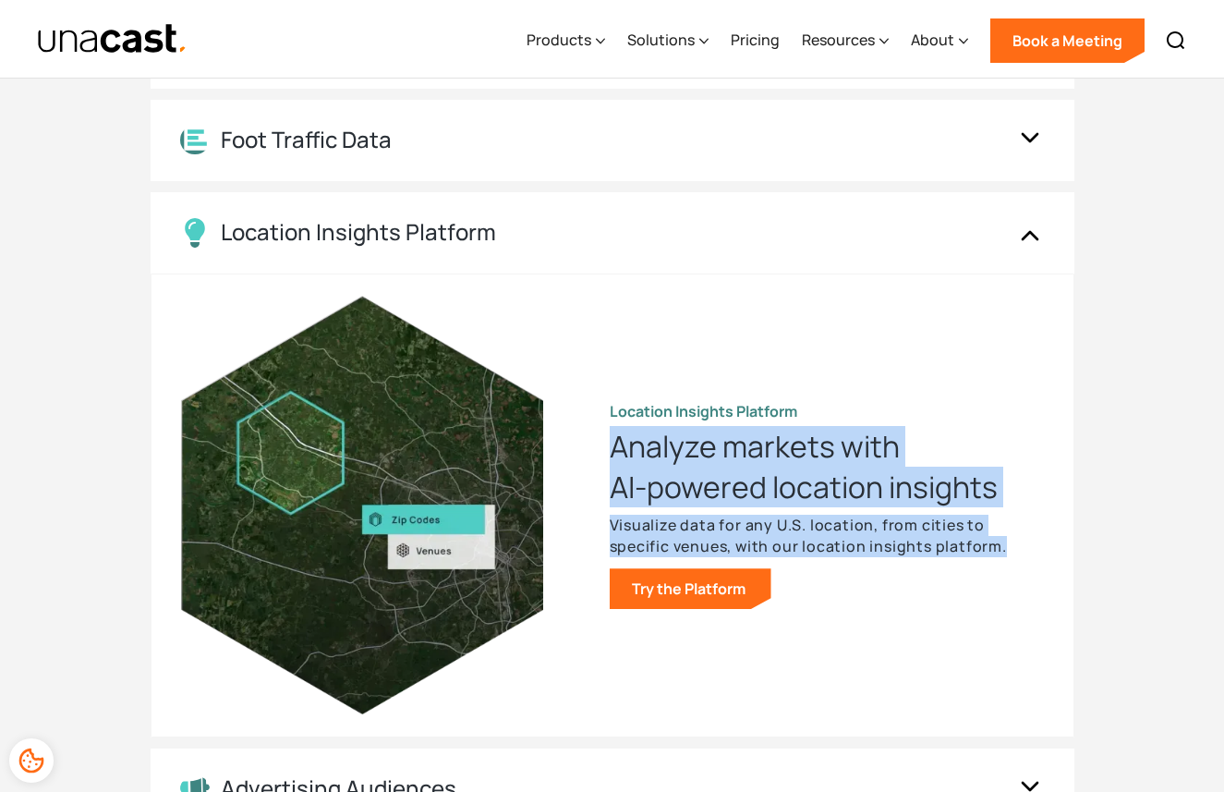
scroll to position [1847, 0]
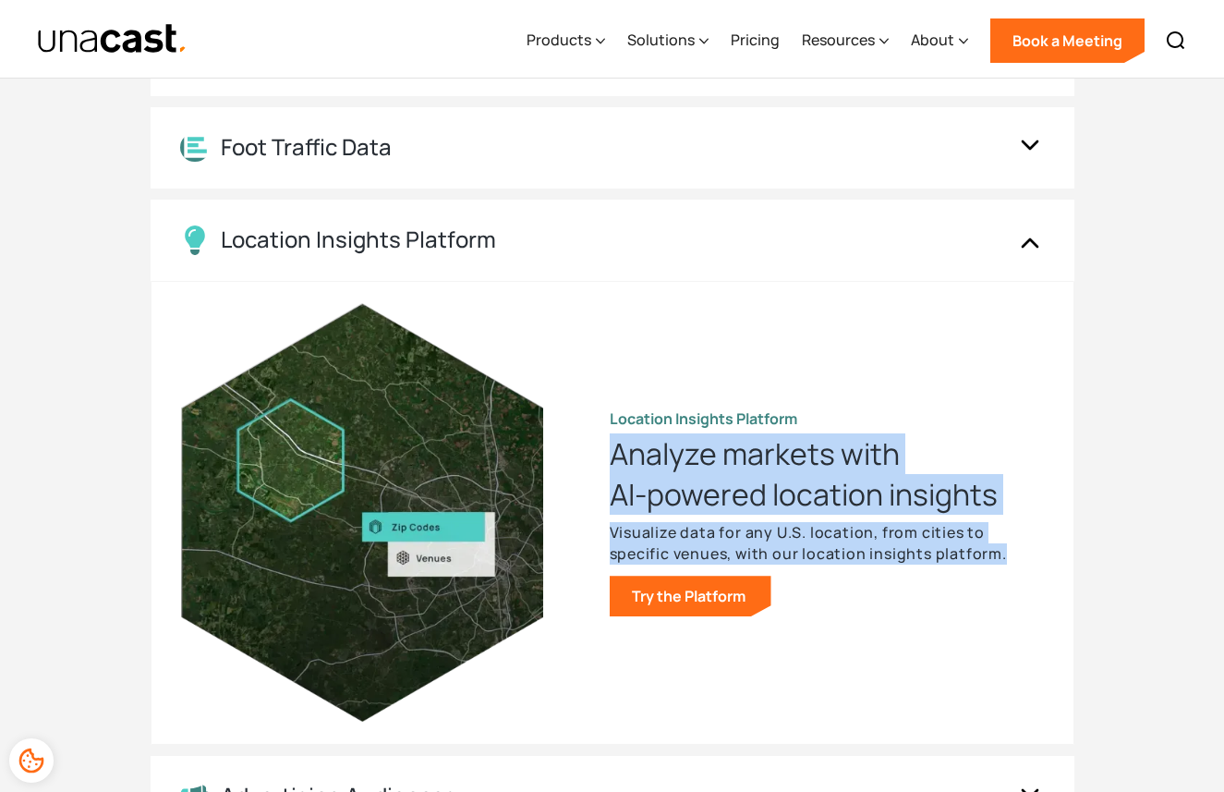
drag, startPoint x: 1037, startPoint y: 243, endPoint x: 1184, endPoint y: 243, distance: 147.8
click at [1037, 243] on img at bounding box center [1030, 240] width 30 height 35
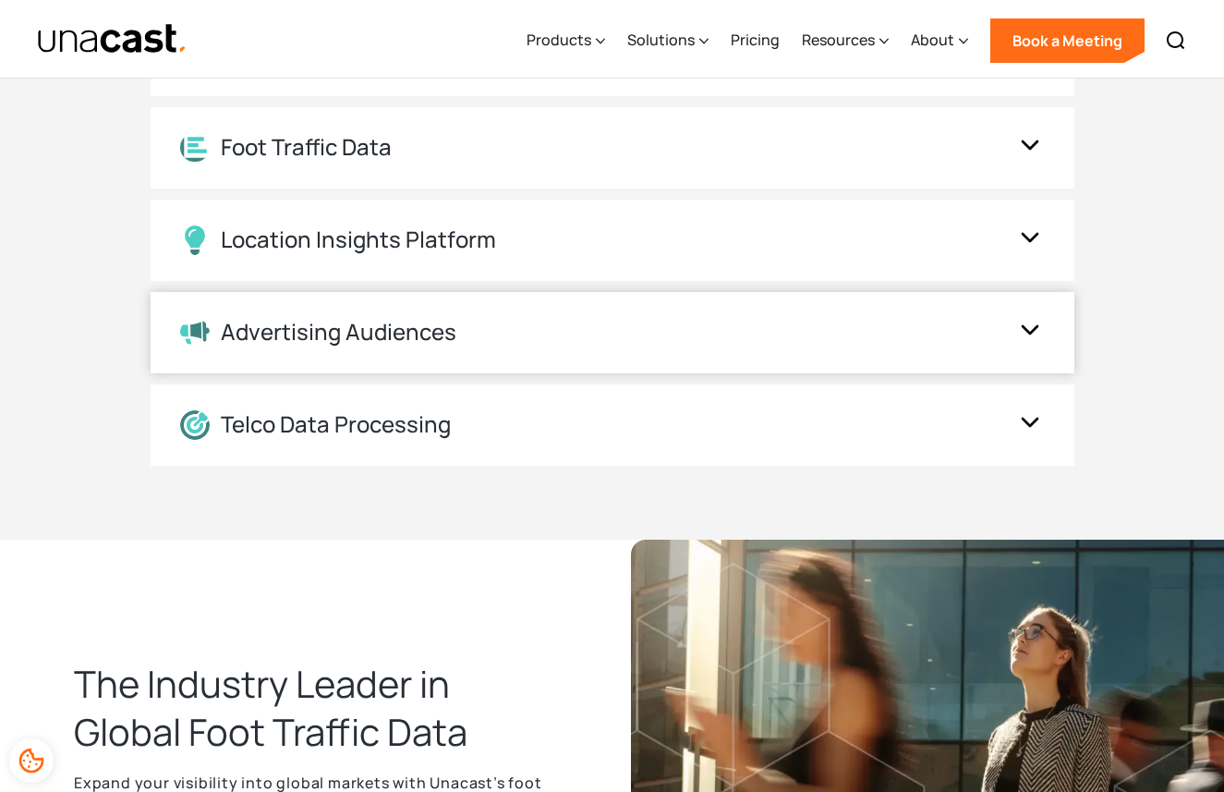
click at [1036, 328] on img at bounding box center [1030, 332] width 30 height 35
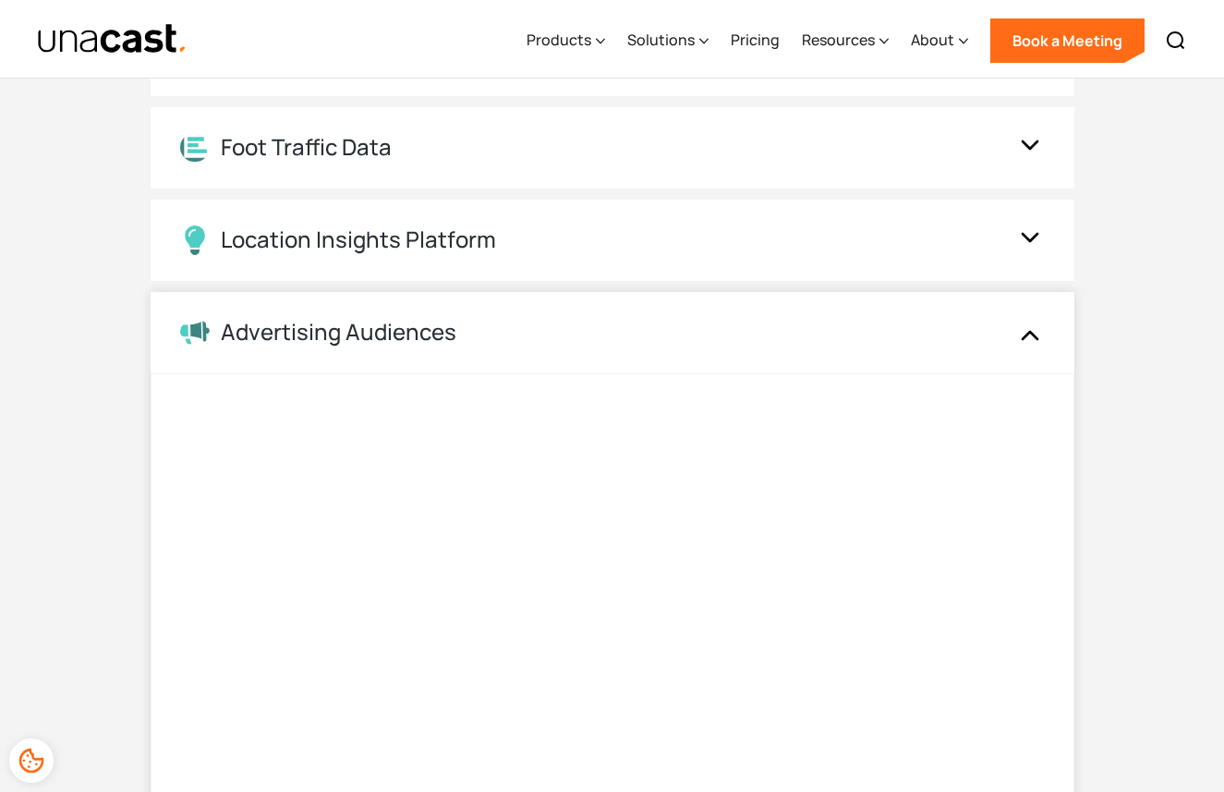
click at [451, 334] on div "Advertising Audiences" at bounding box center [339, 332] width 236 height 27
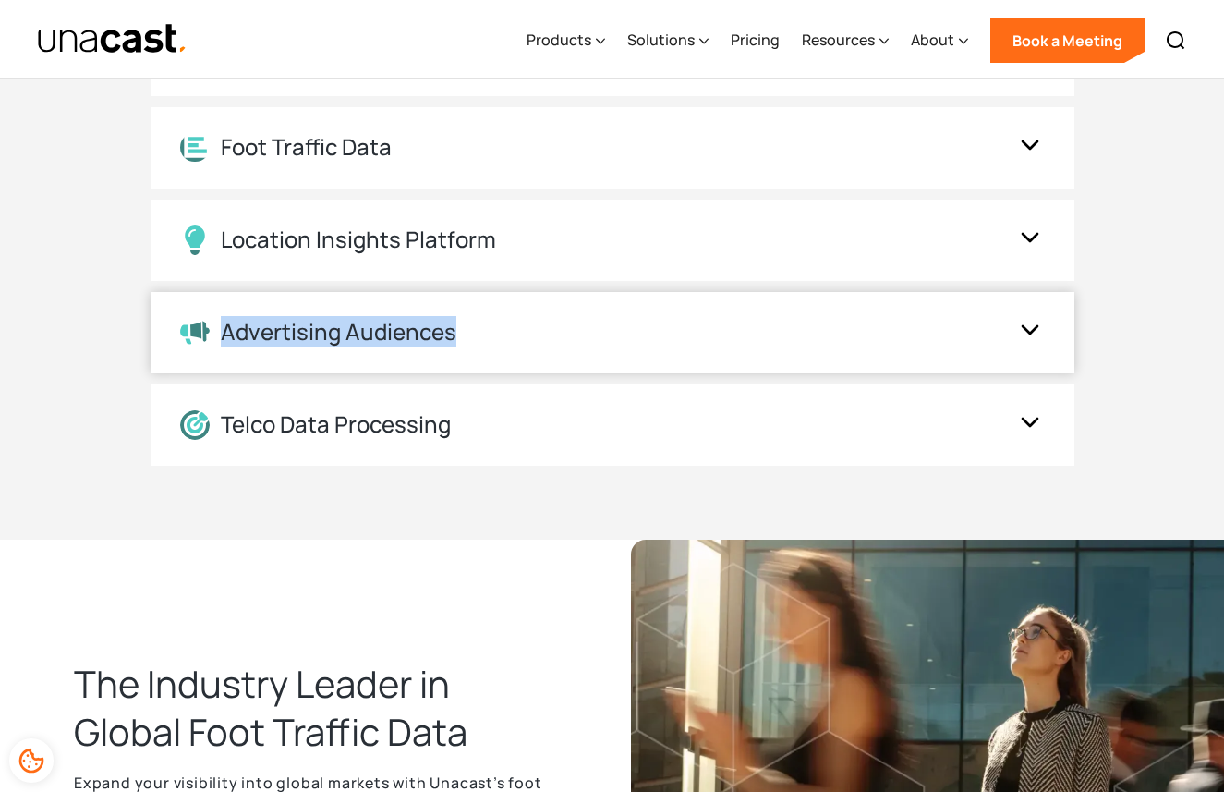
drag, startPoint x: 456, startPoint y: 334, endPoint x: 226, endPoint y: 335, distance: 230.0
click at [226, 335] on div "Advertising Audiences" at bounding box center [594, 332] width 828 height 27
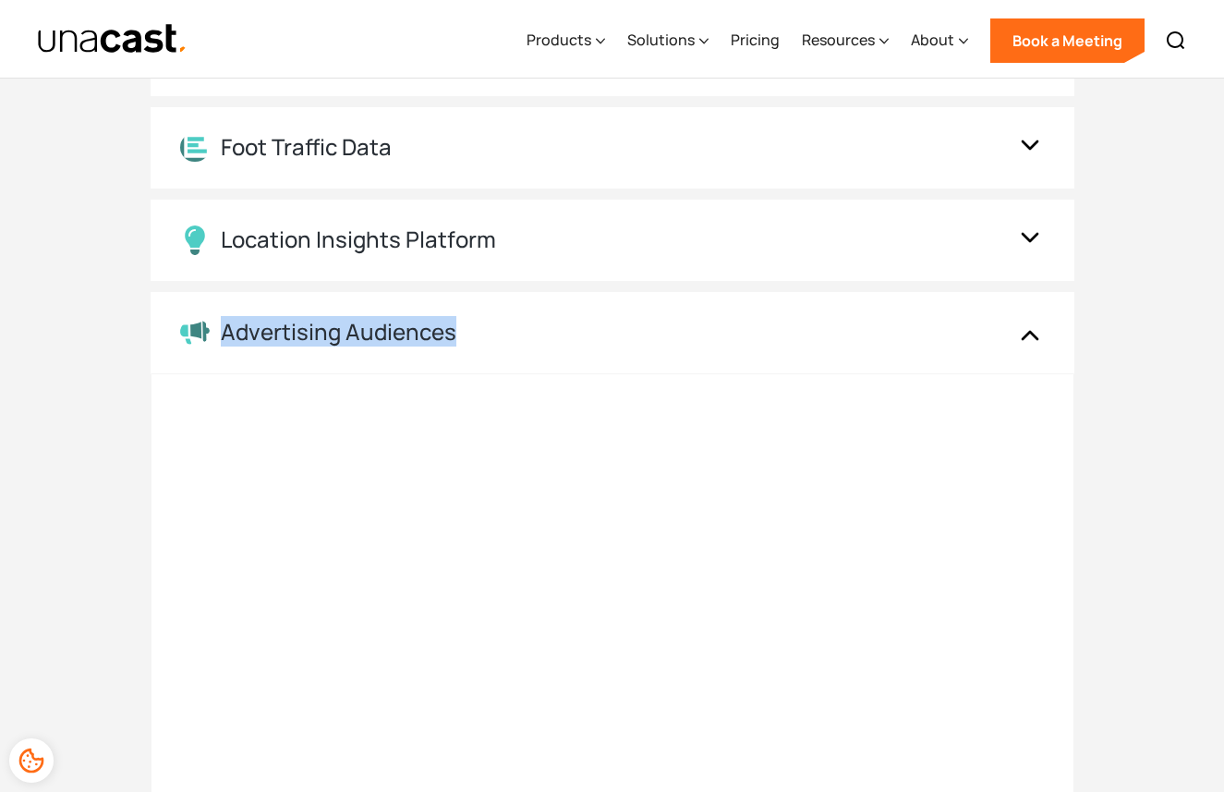
copy div "Advertising Audiences"
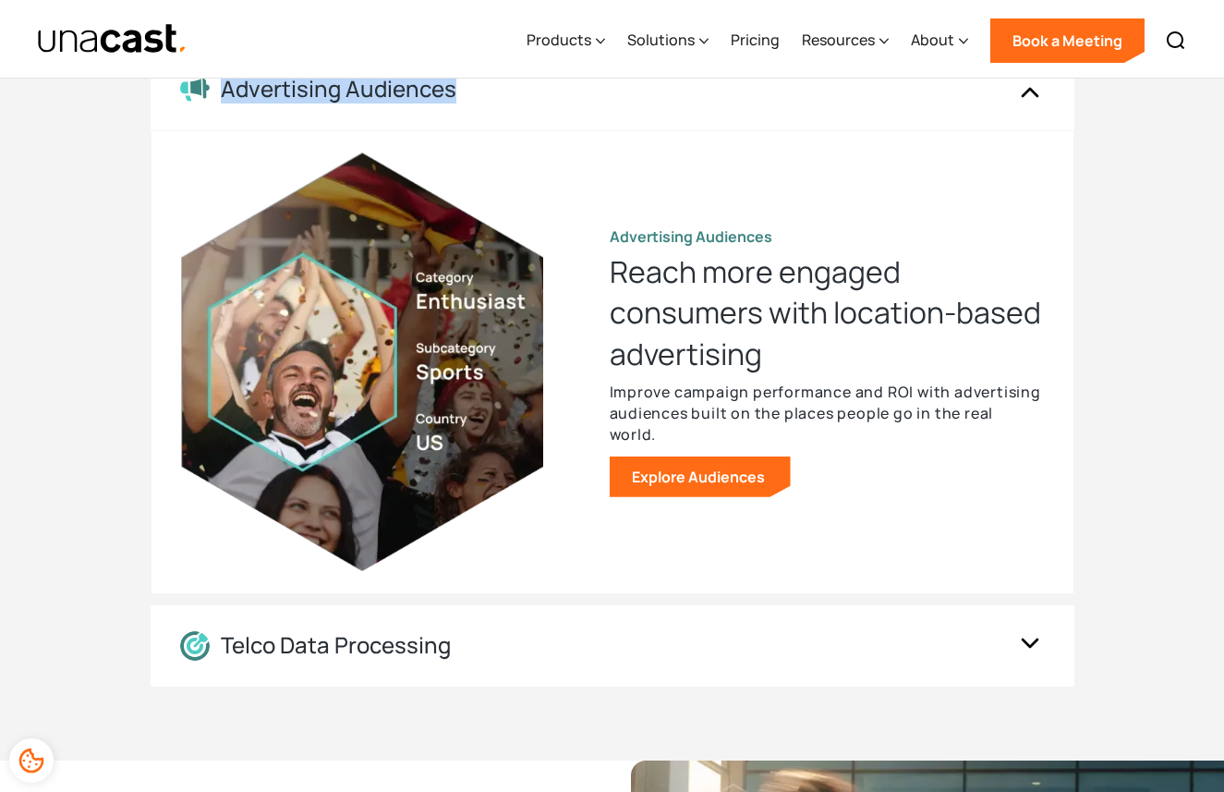
scroll to position [2082, 0]
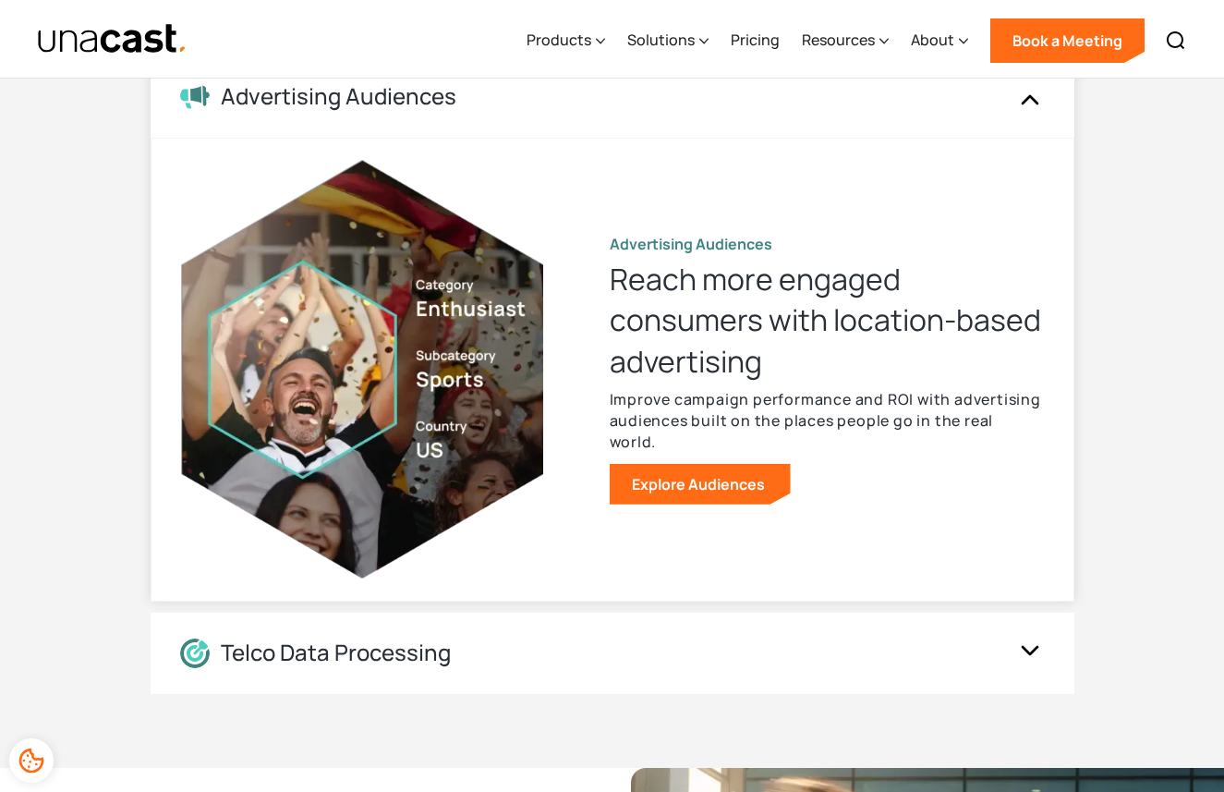
click at [833, 317] on h3 "Reach more engaged consumers with location-based advertising" at bounding box center [827, 320] width 434 height 122
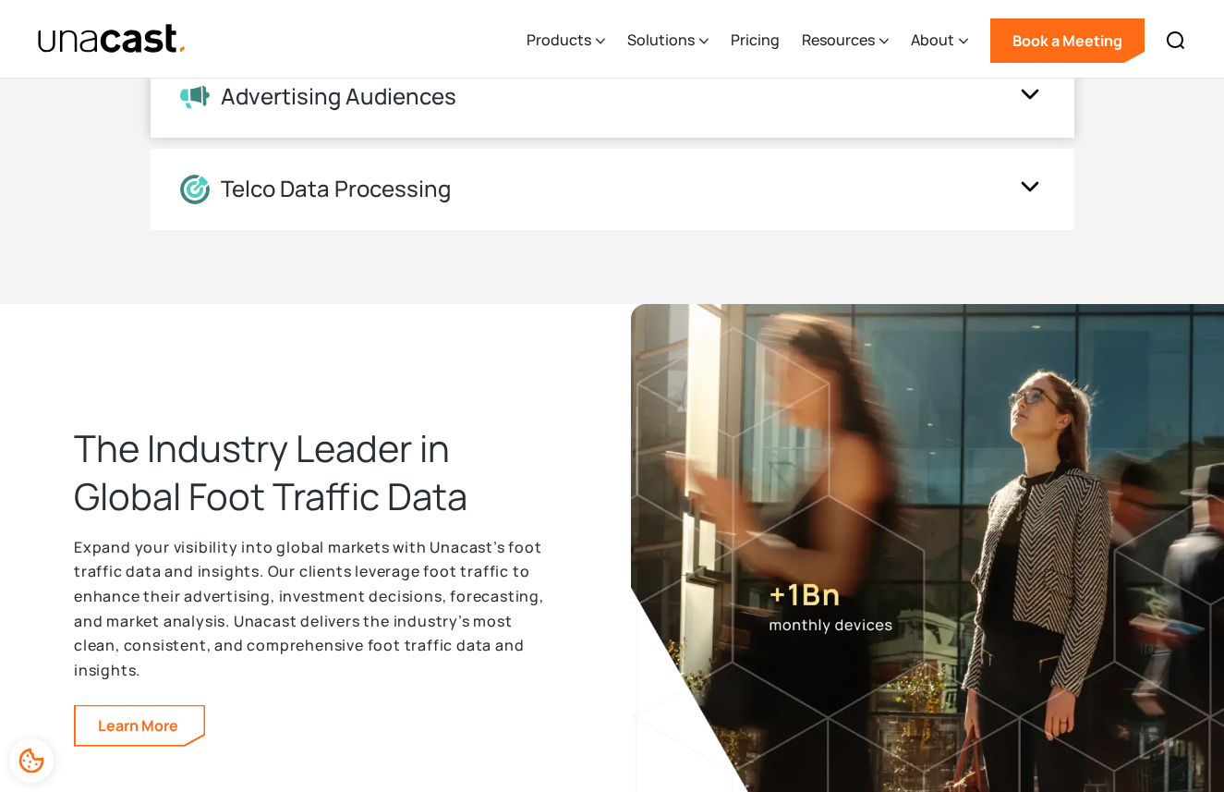
click at [1030, 95] on img at bounding box center [1030, 96] width 30 height 35
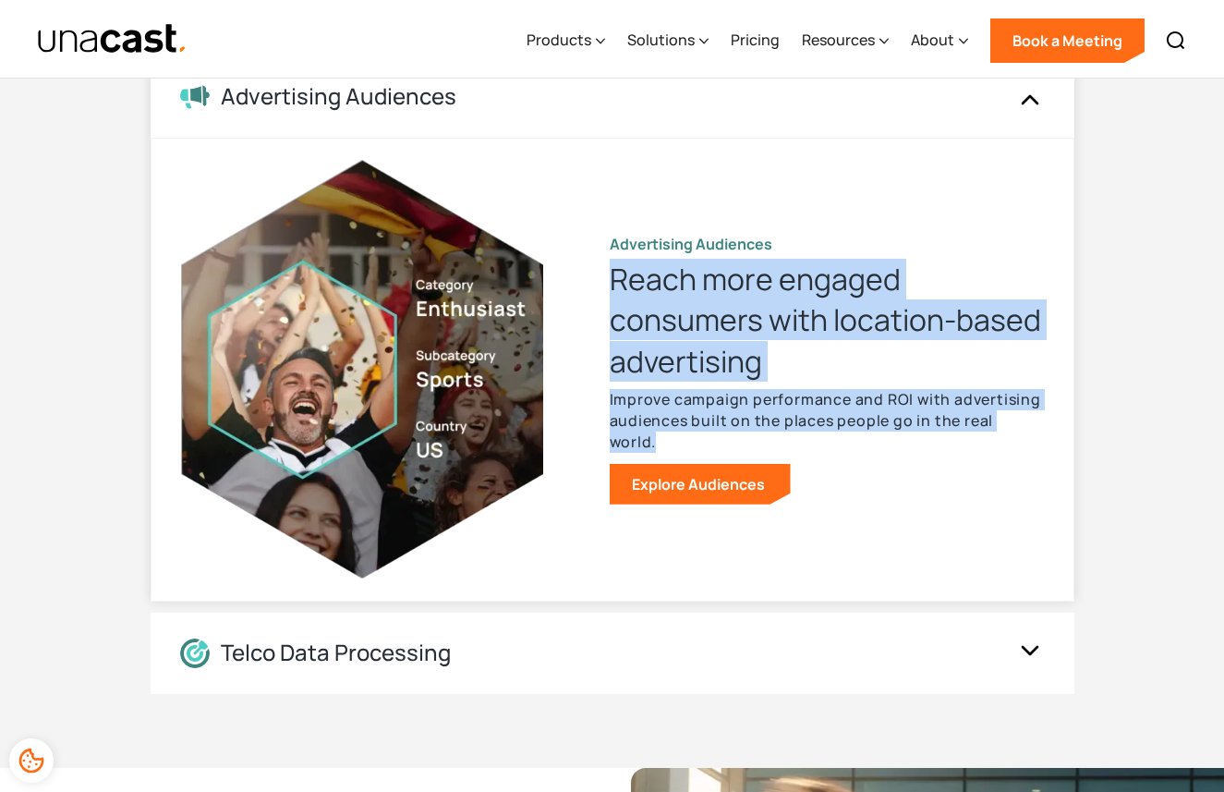
drag, startPoint x: 614, startPoint y: 292, endPoint x: 1064, endPoint y: 429, distance: 470.2
click at [1064, 429] on div "Advertising Audiences Reach more engaged consumers with location-based advertis…" at bounding box center [613, 370] width 924 height 464
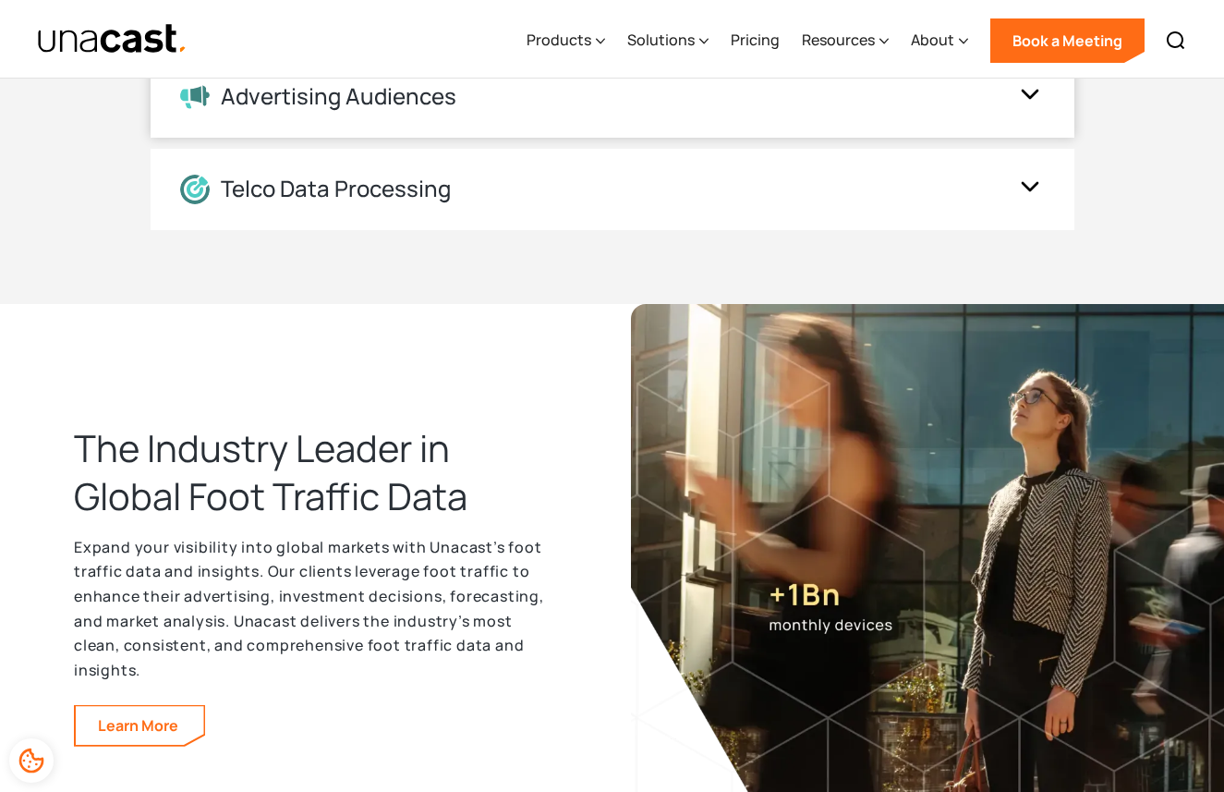
copy div "Reach more engaged consumers with location-based advertising Improve campaign p…"
click at [1032, 93] on img at bounding box center [1030, 96] width 30 height 35
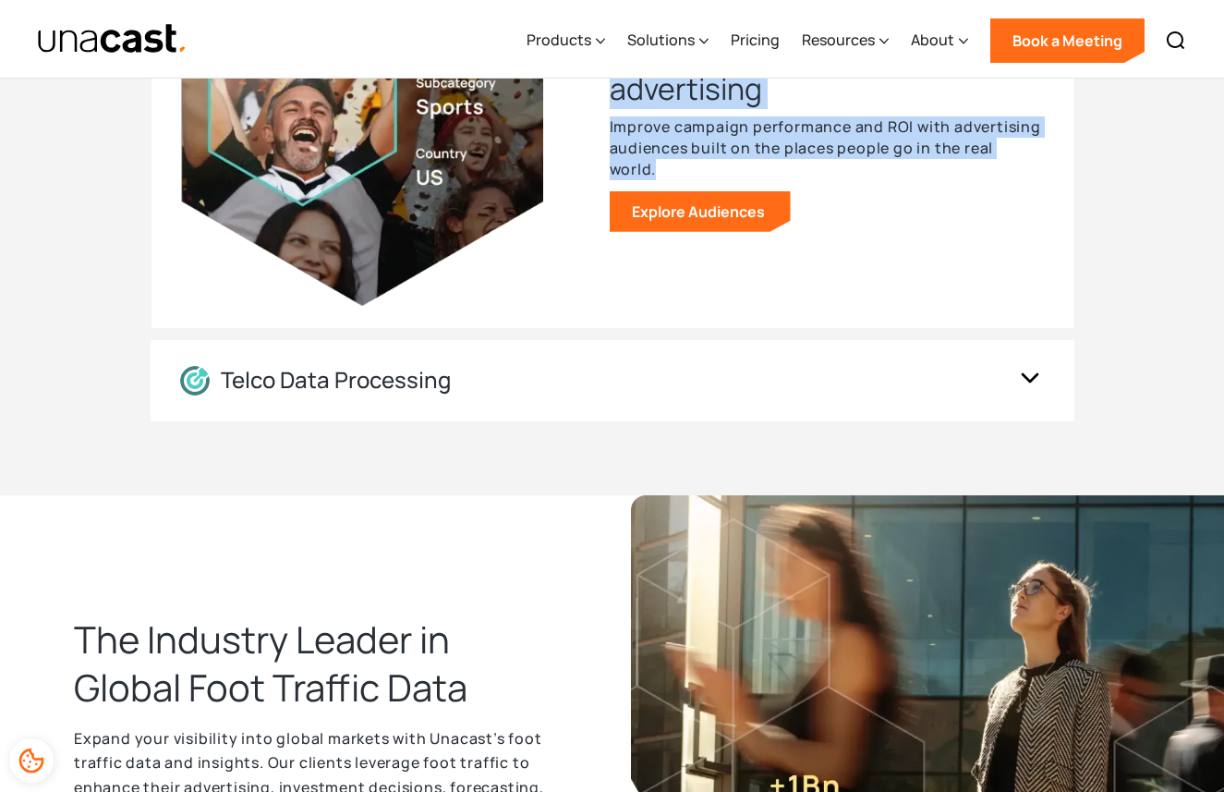
scroll to position [2438, 0]
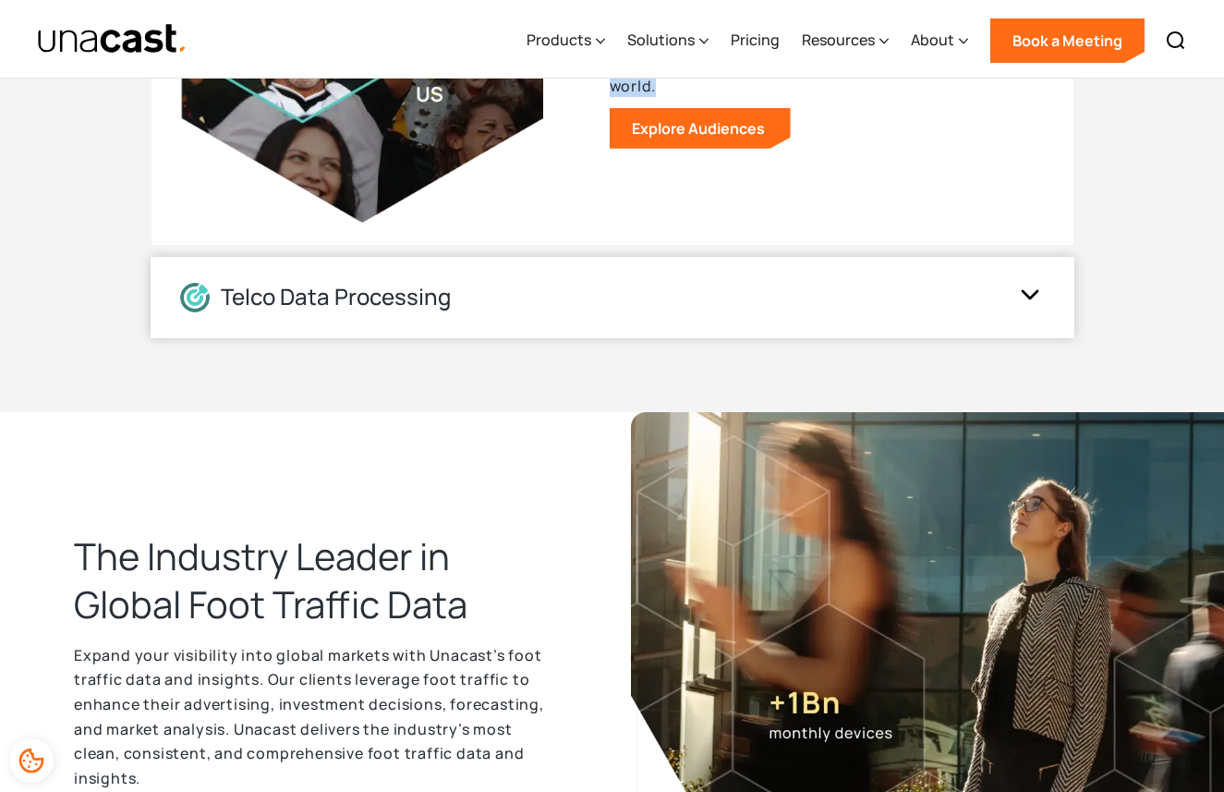
click at [1028, 291] on img at bounding box center [1030, 297] width 30 height 35
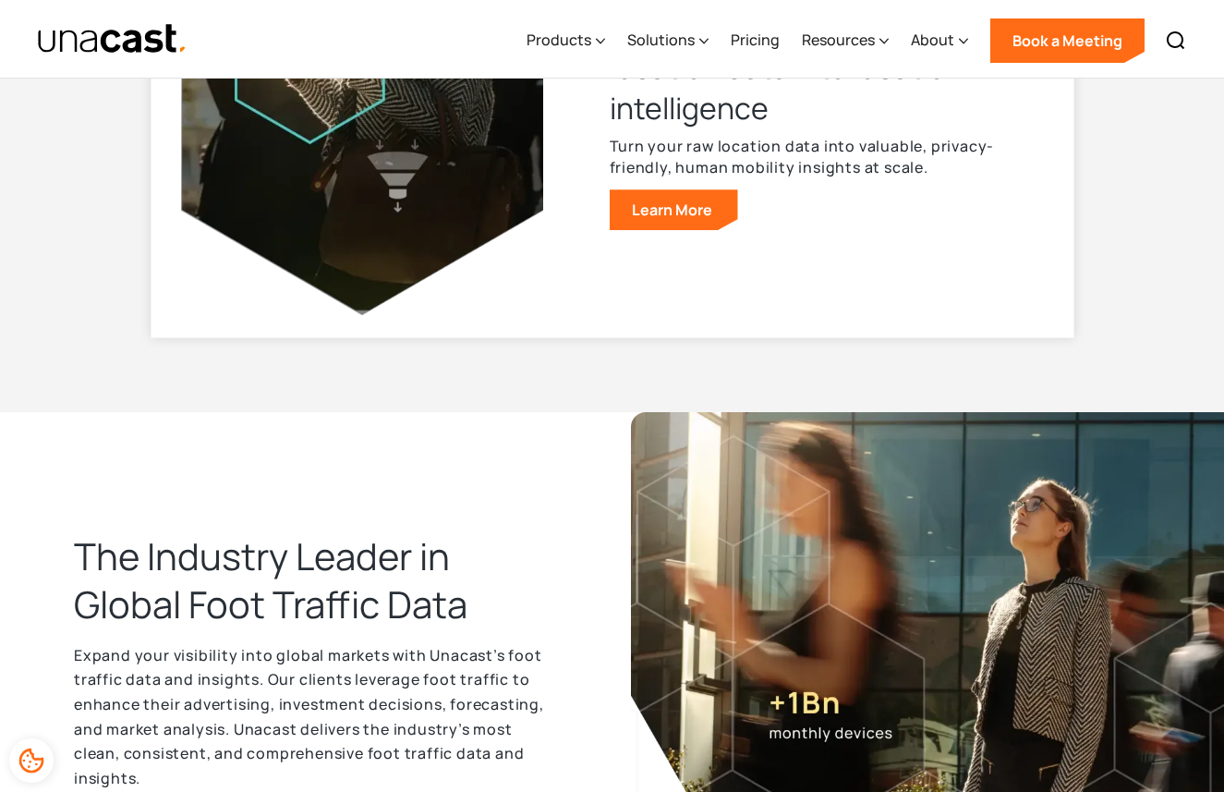
click at [1029, 291] on div "Location Data Processing Transform your first-party location data into location…" at bounding box center [612, 106] width 863 height 462
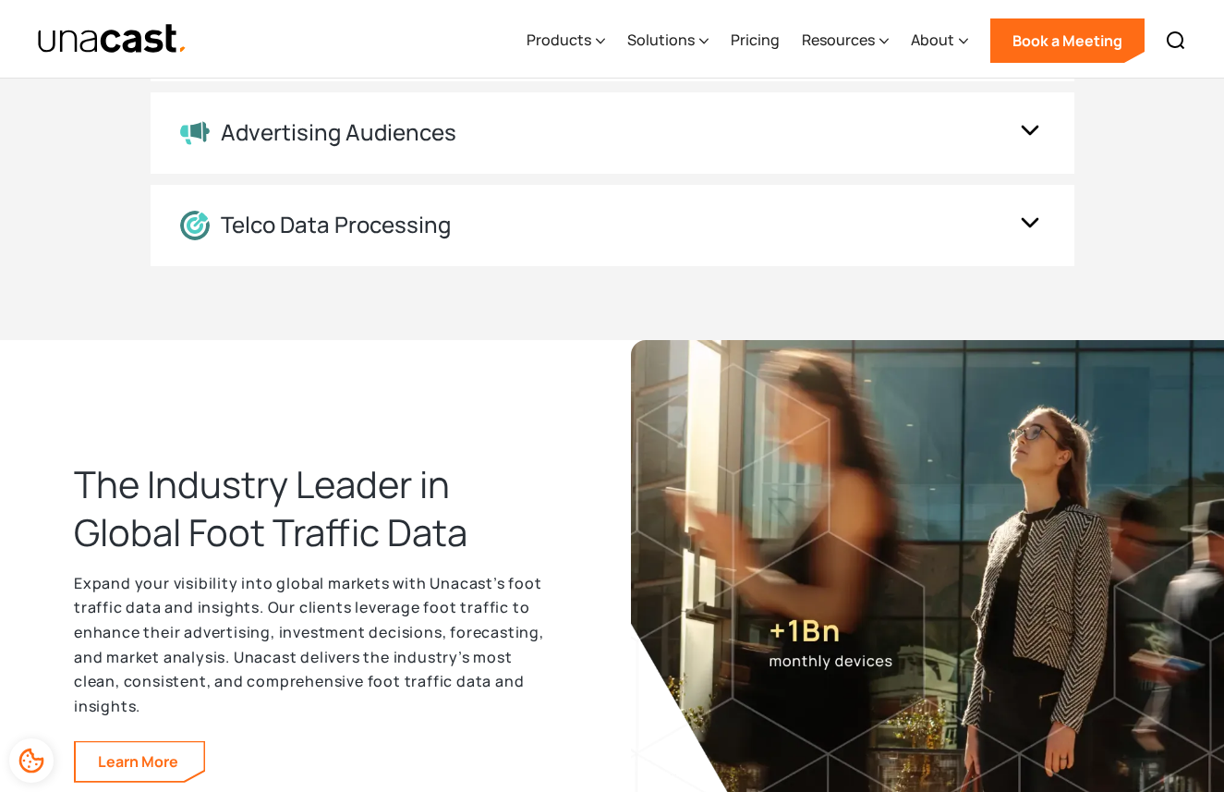
scroll to position [2040, 0]
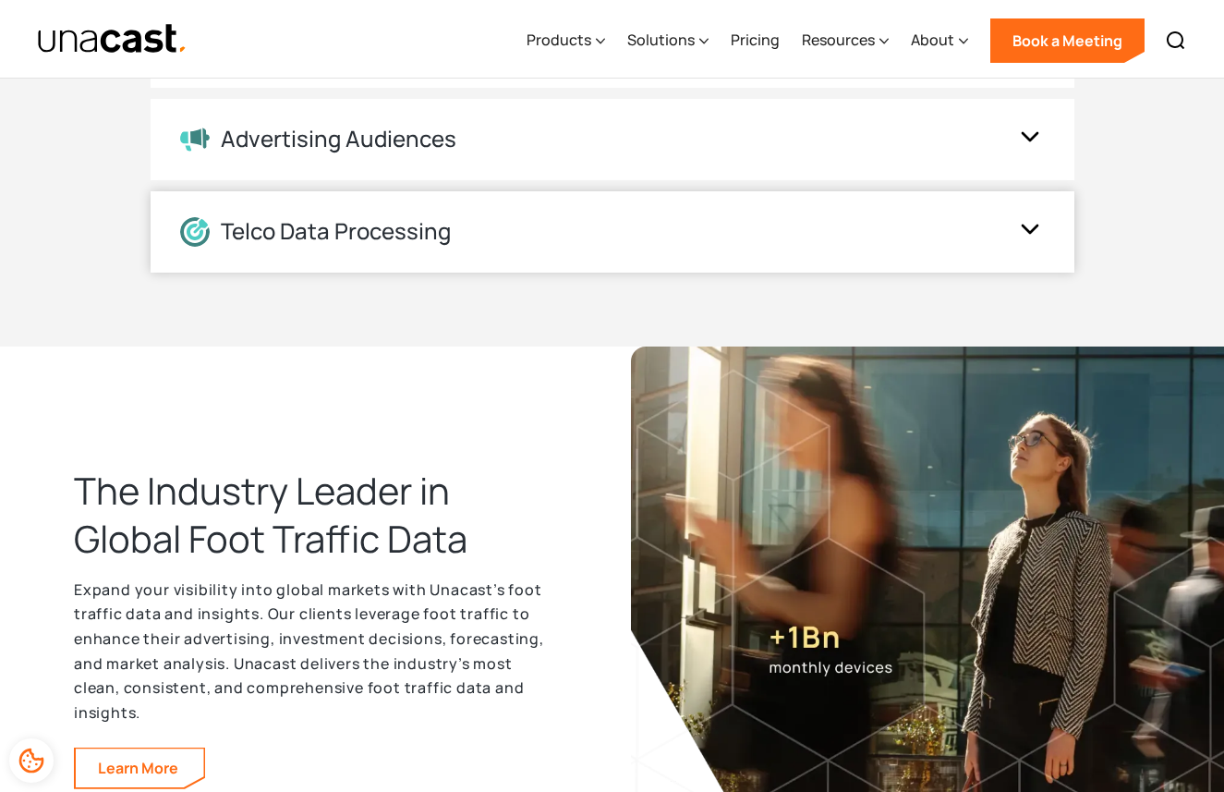
click at [1023, 228] on img at bounding box center [1030, 231] width 30 height 35
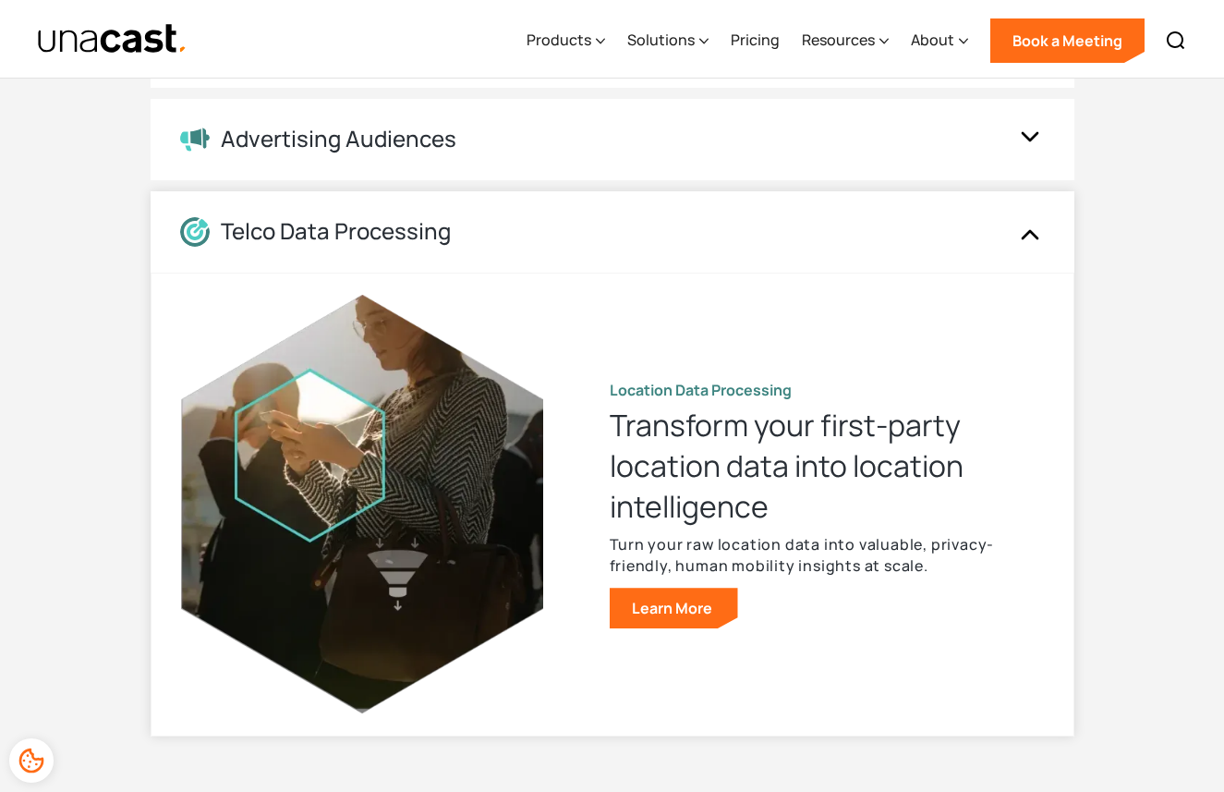
click at [454, 236] on div "Telco Data Processing" at bounding box center [594, 232] width 828 height 30
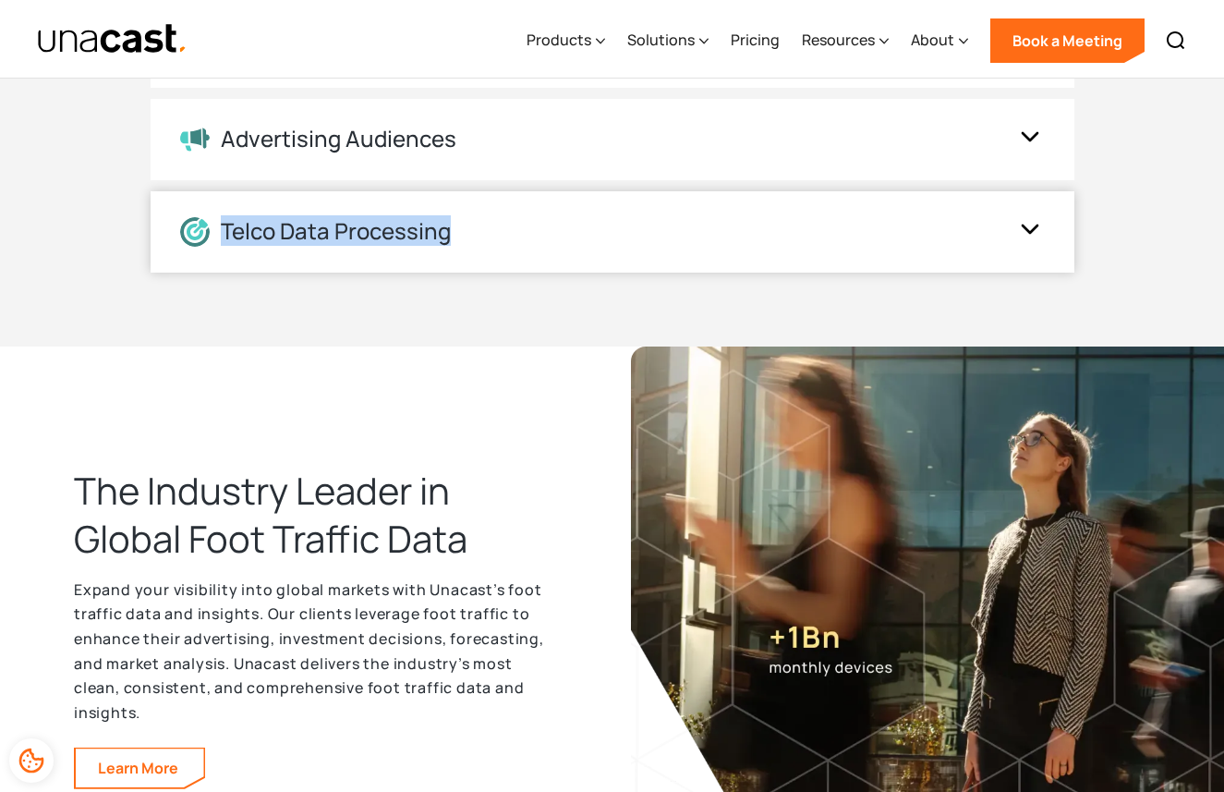
drag, startPoint x: 453, startPoint y: 236, endPoint x: 224, endPoint y: 231, distance: 228.2
click at [224, 231] on div "Telco Data Processing" at bounding box center [594, 232] width 828 height 30
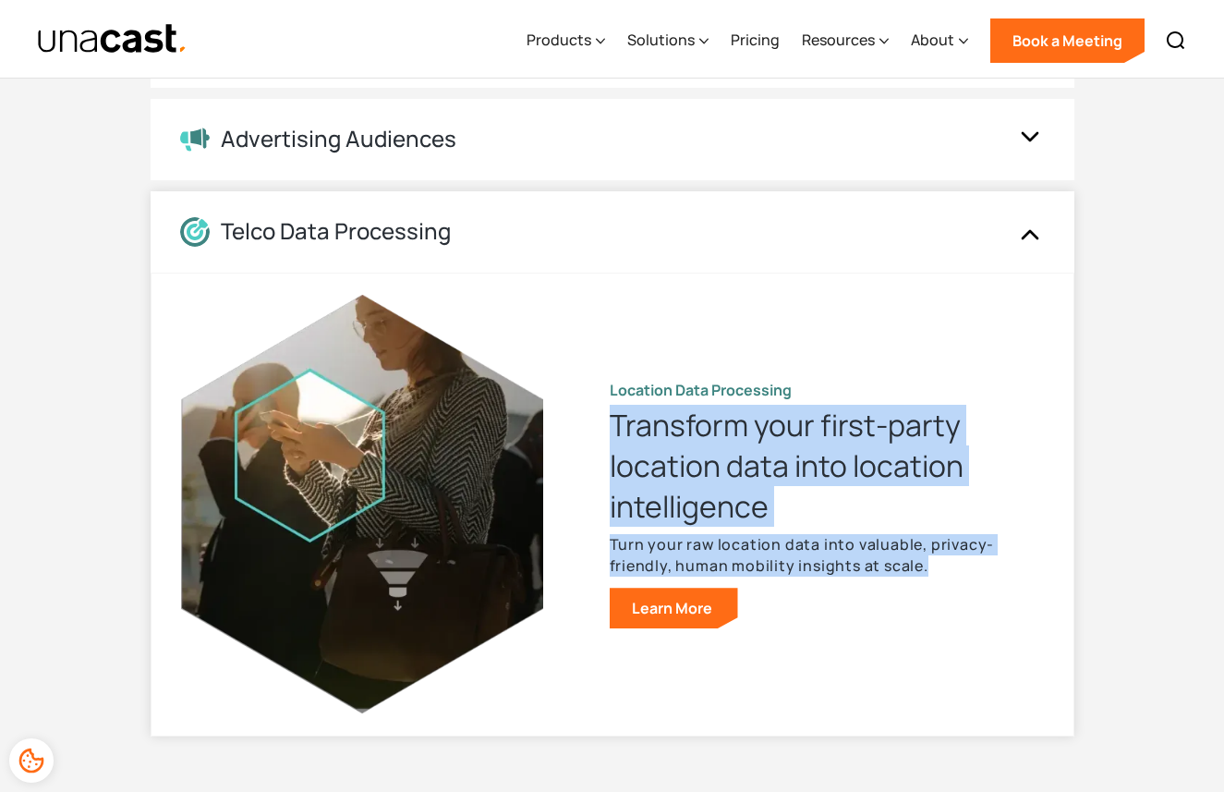
drag, startPoint x: 611, startPoint y: 423, endPoint x: 924, endPoint y: 564, distance: 343.2
click at [924, 564] on div "Location Data Processing Transform your first-party location data into location…" at bounding box center [827, 504] width 434 height 249
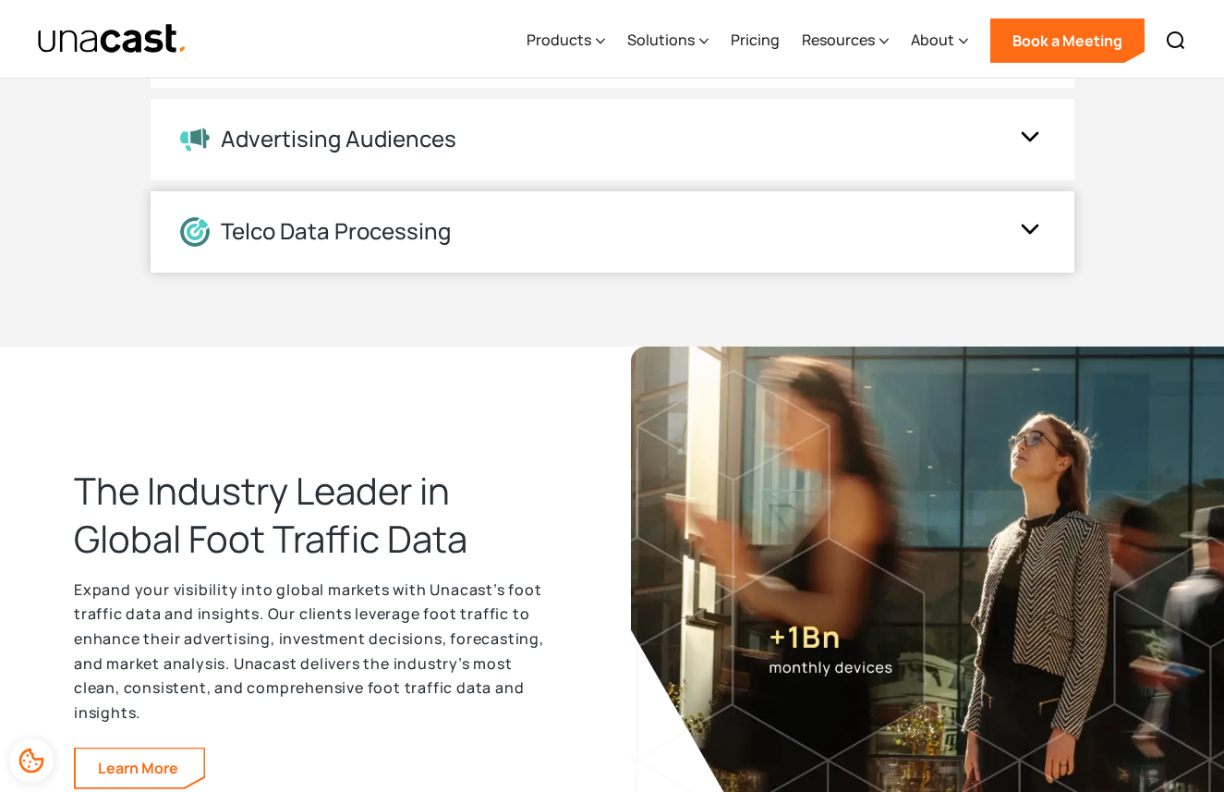
click at [1025, 228] on img at bounding box center [1030, 231] width 30 height 35
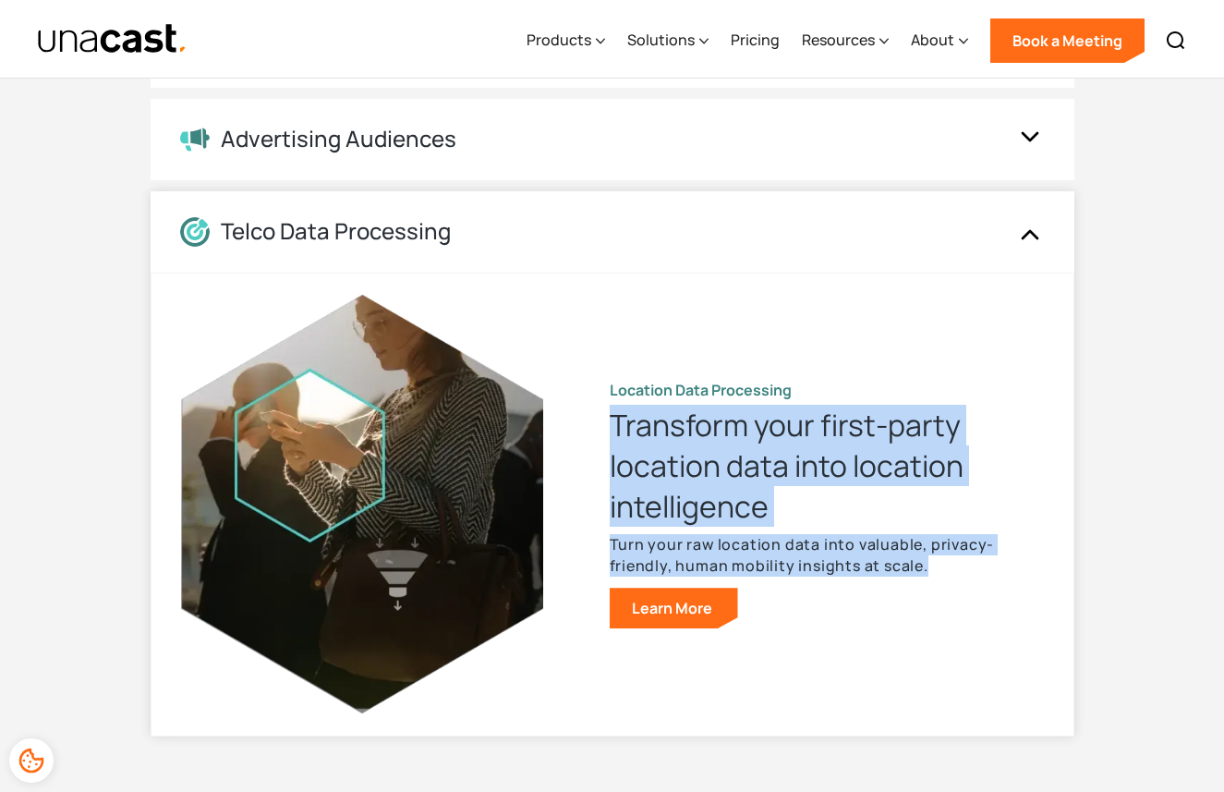
click at [1025, 228] on img at bounding box center [1030, 231] width 30 height 35
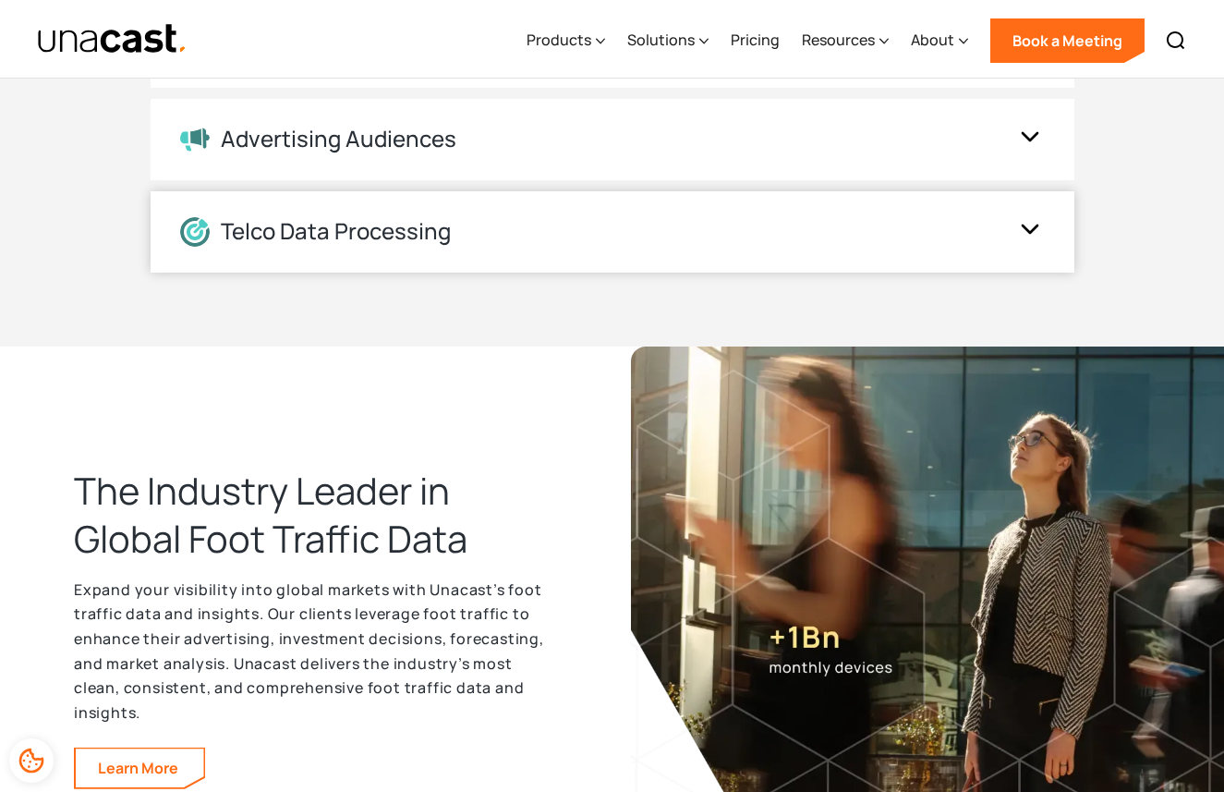
click at [1037, 233] on img at bounding box center [1030, 231] width 30 height 35
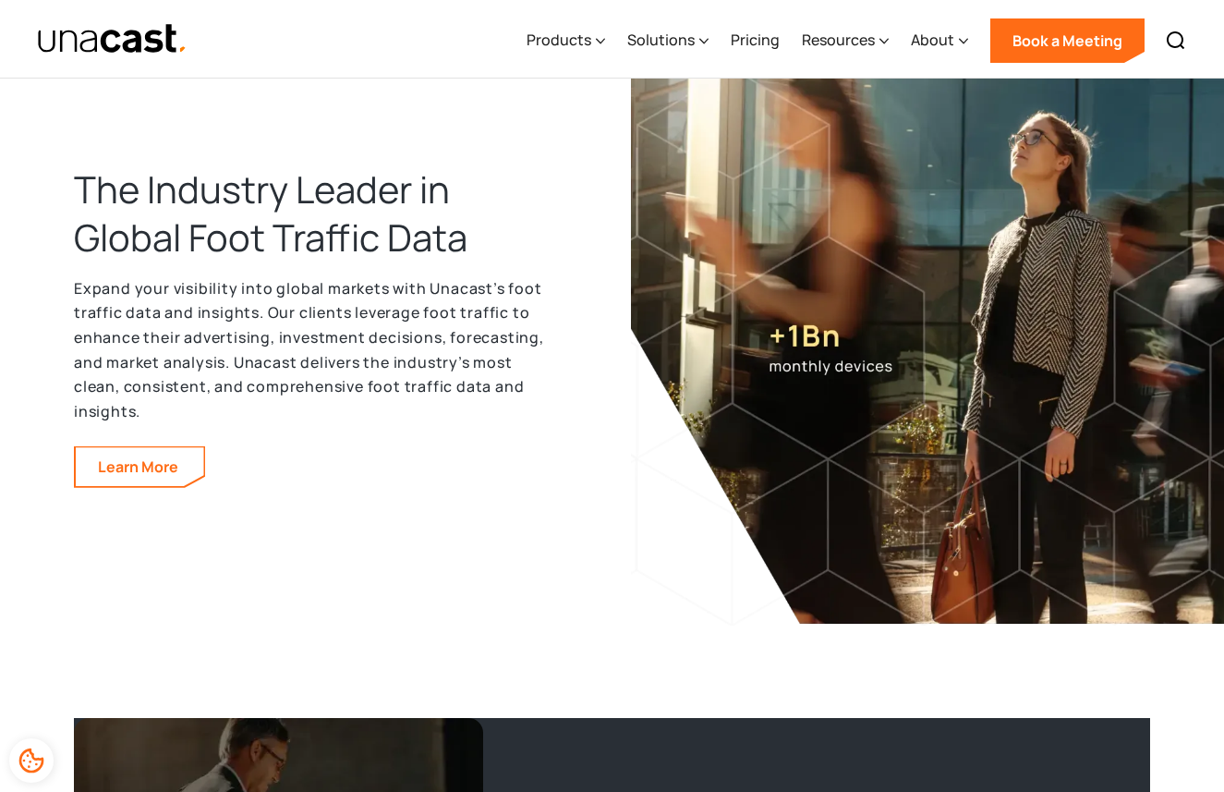
scroll to position [2812, 0]
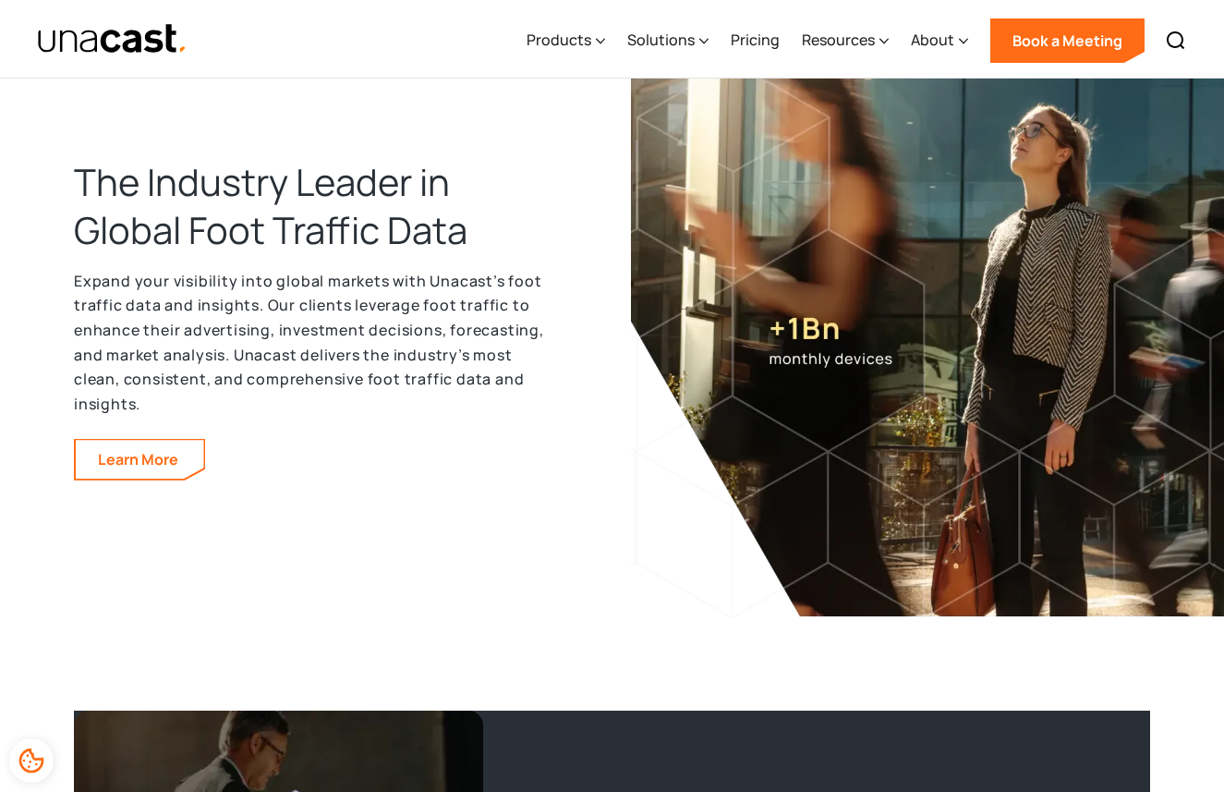
click at [108, 200] on h2 "The Industry Leader in Global Foot Traffic Data" at bounding box center [314, 206] width 480 height 96
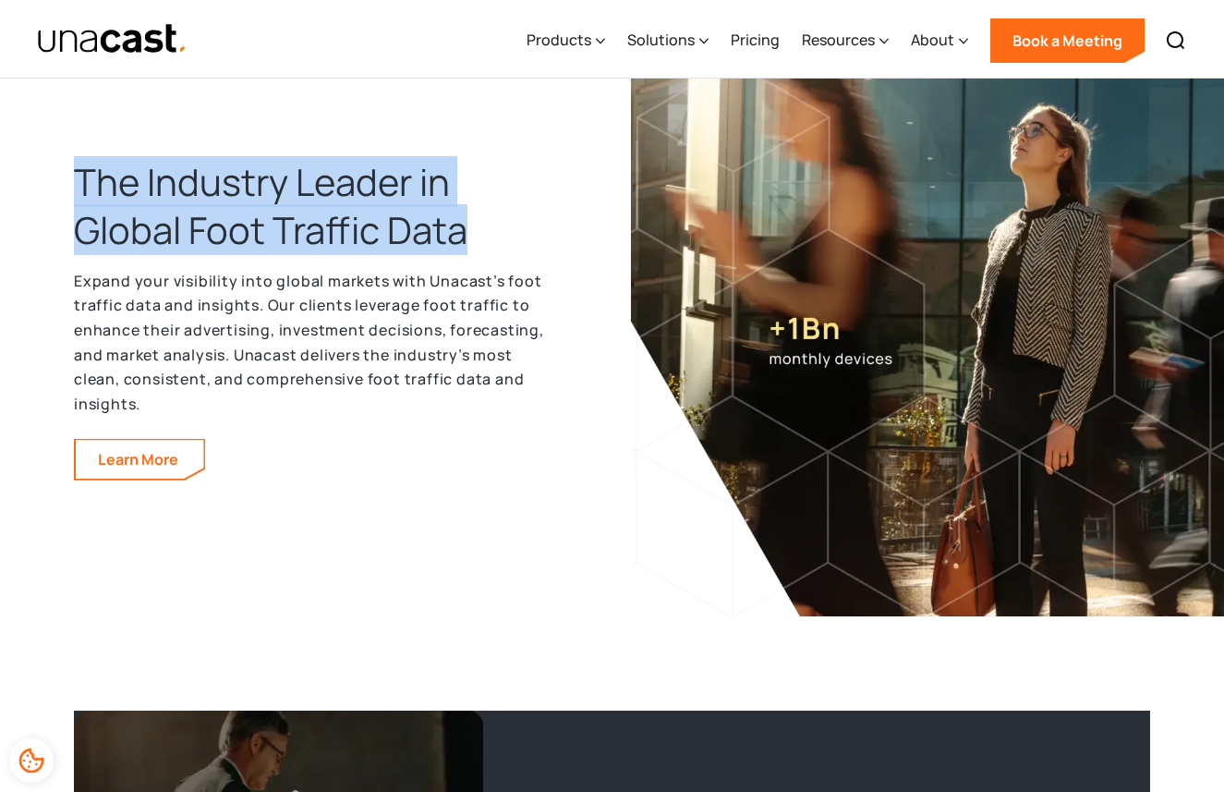
drag, startPoint x: 79, startPoint y: 183, endPoint x: 467, endPoint y: 214, distance: 389.3
click at [467, 214] on h2 "The Industry Leader in Global Foot Traffic Data" at bounding box center [314, 206] width 480 height 96
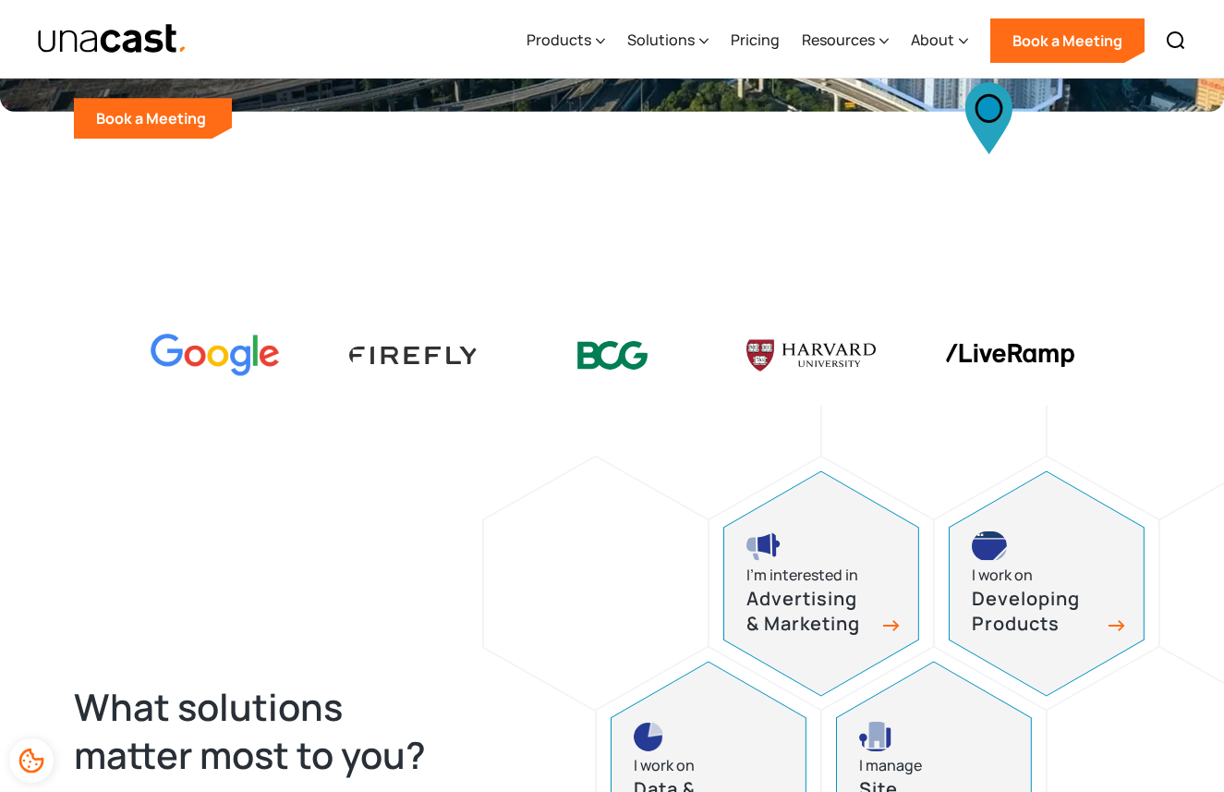
scroll to position [0, 0]
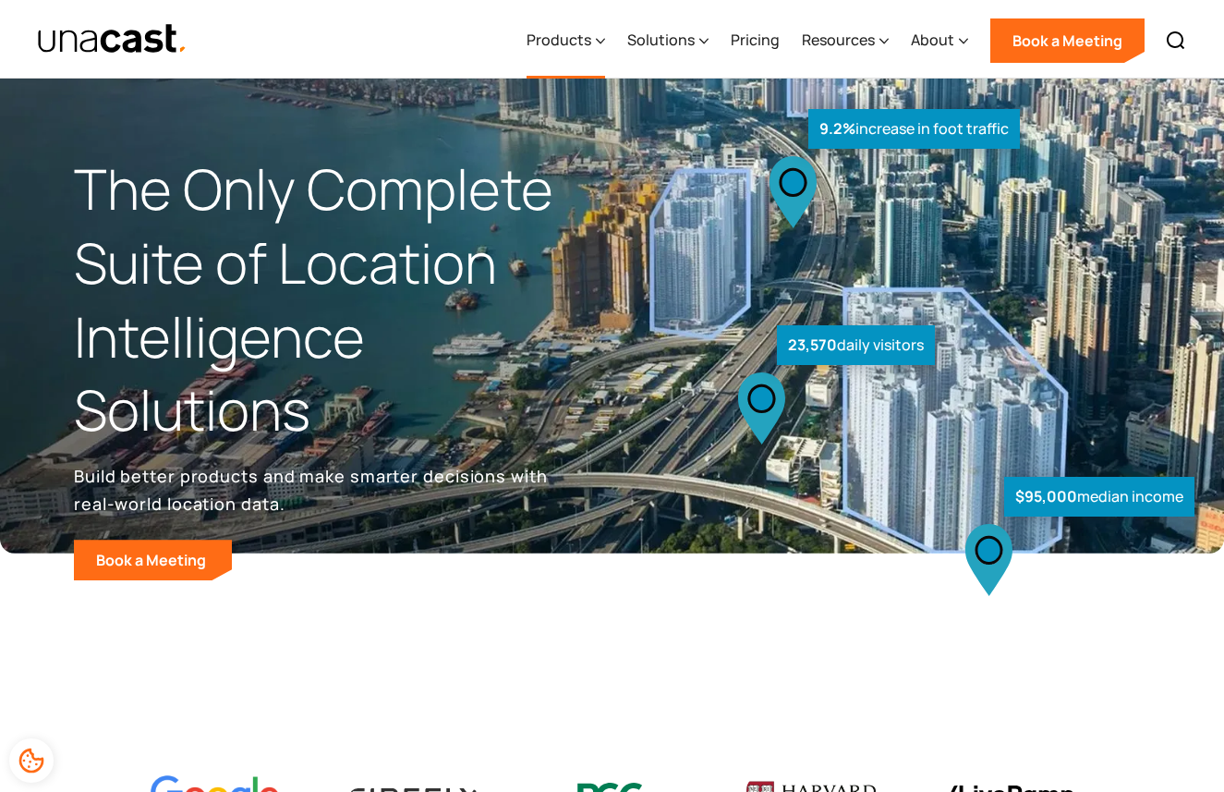
click at [601, 35] on icon at bounding box center [600, 40] width 9 height 19
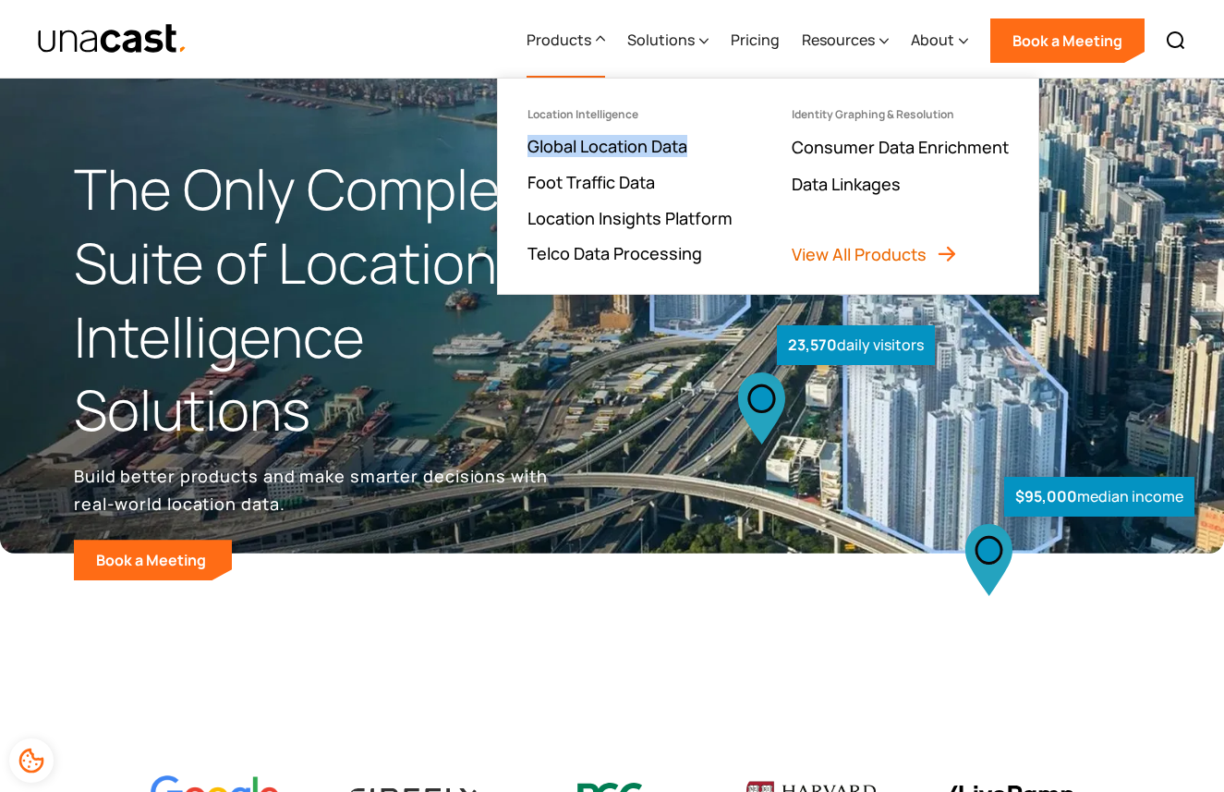
click at [902, 254] on link "View All Products" at bounding box center [875, 254] width 166 height 22
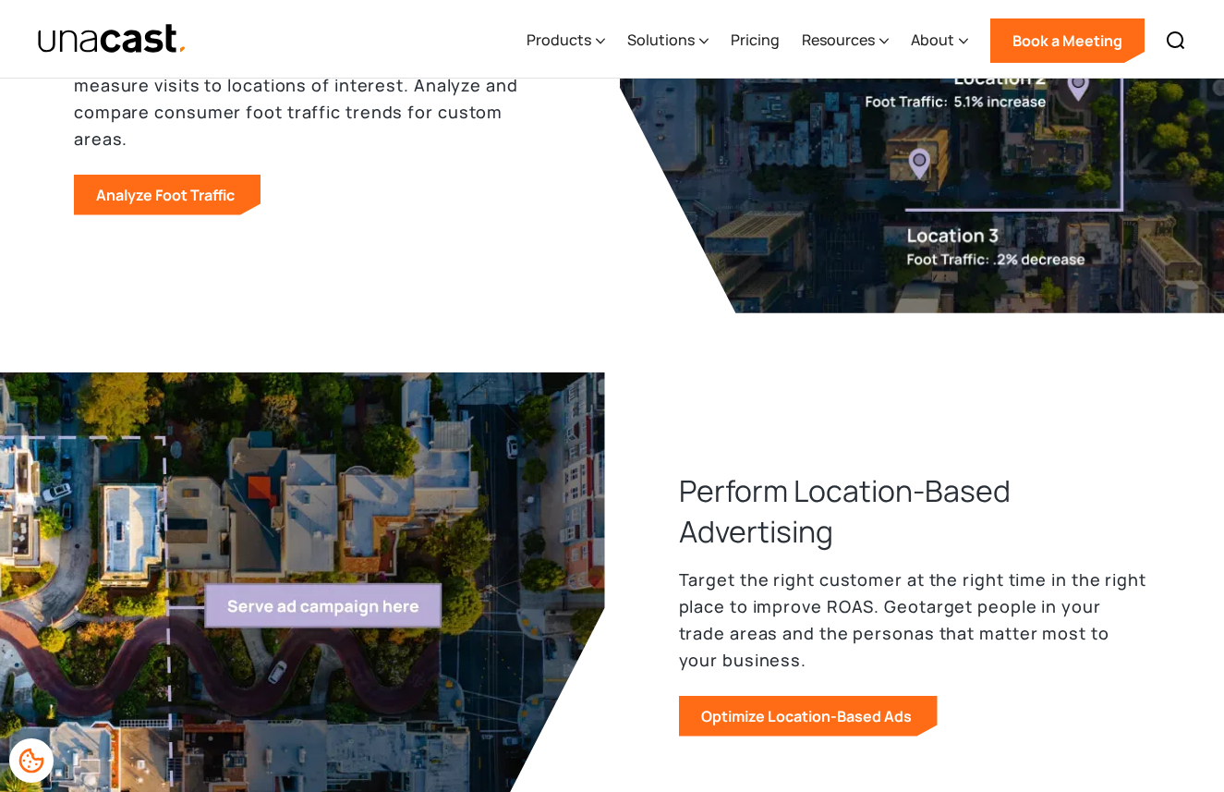
scroll to position [1206, 0]
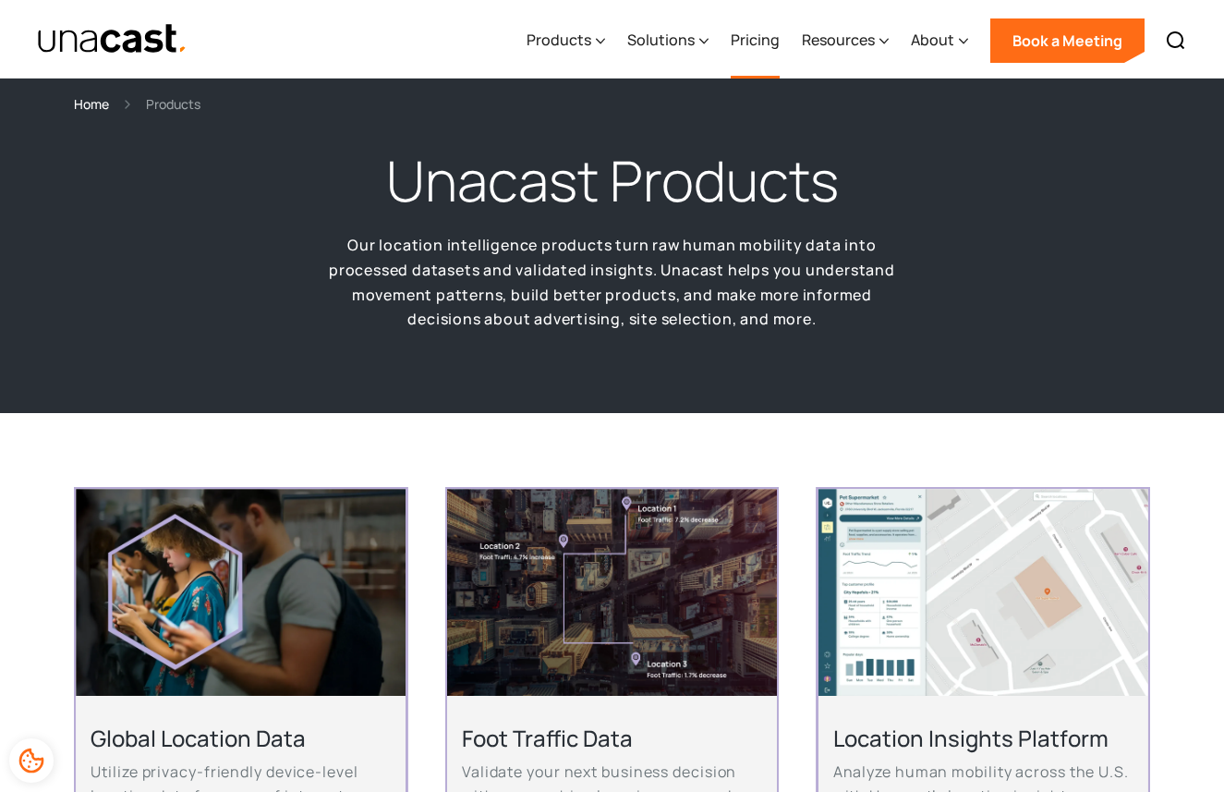
click at [746, 42] on link "Pricing" at bounding box center [755, 41] width 49 height 76
